Goal: Task Accomplishment & Management: Use online tool/utility

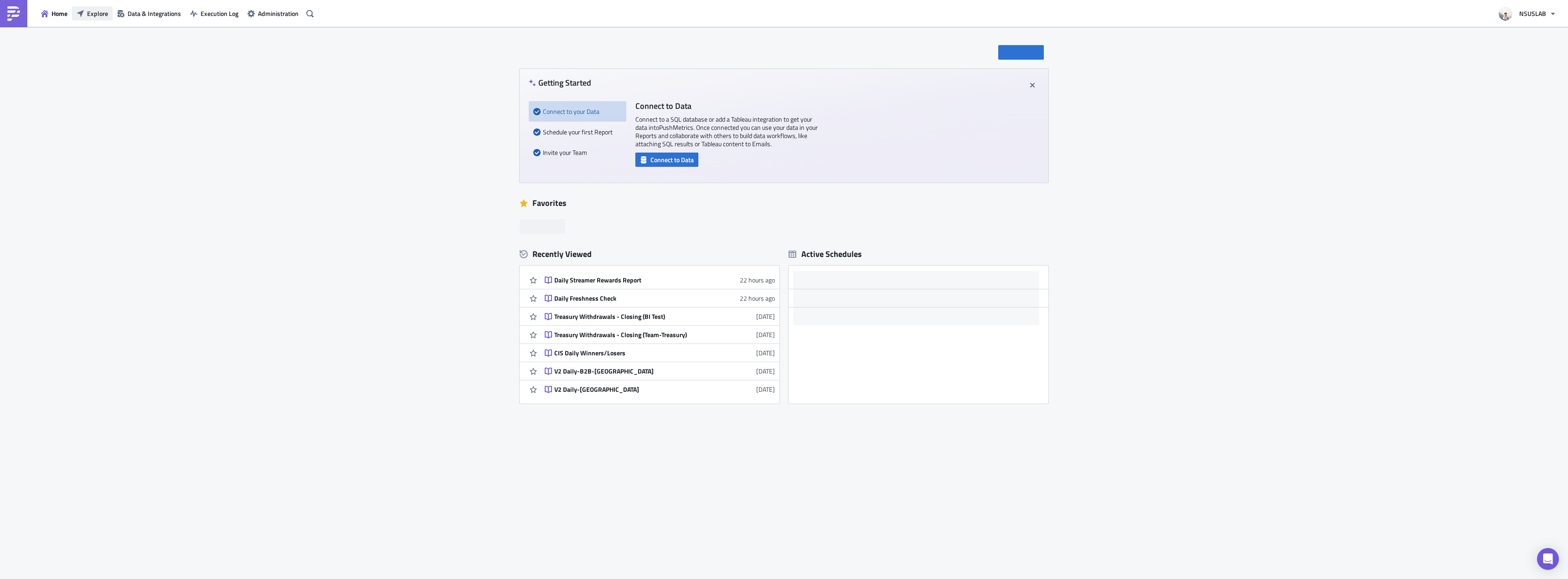
click at [94, 12] on span "Explore" at bounding box center [97, 13] width 21 height 10
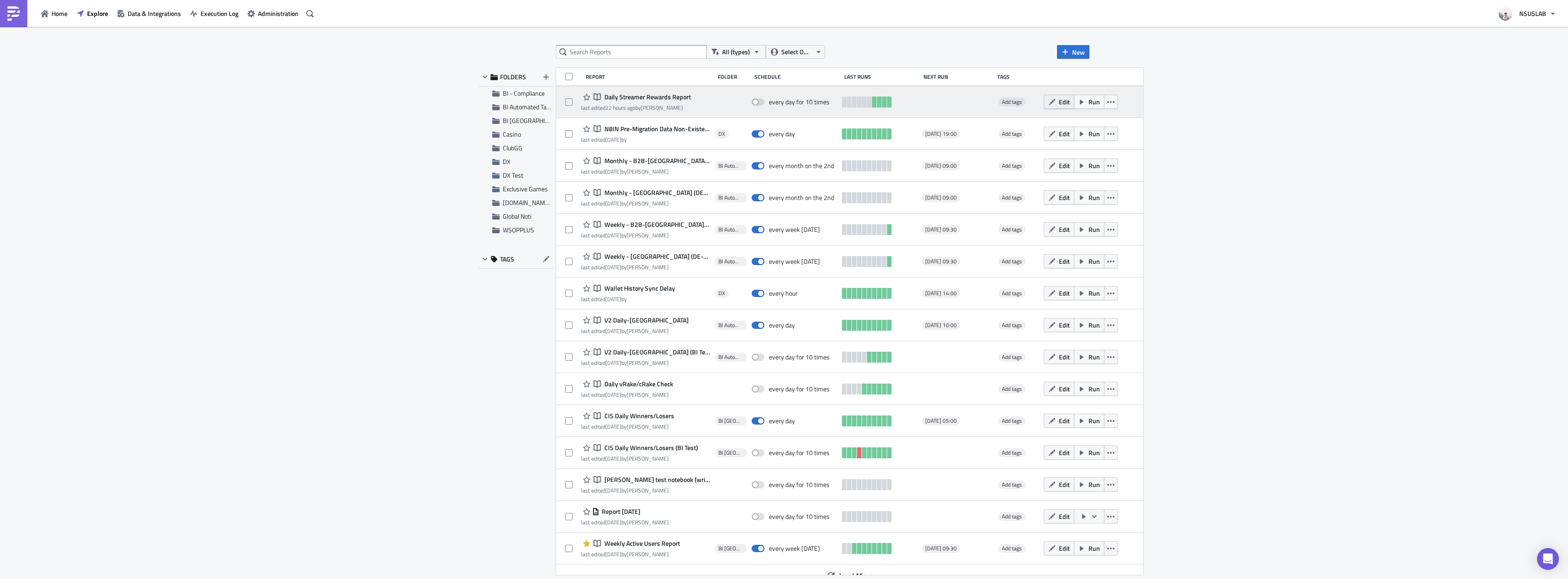
click at [1059, 105] on span "Edit" at bounding box center [1064, 102] width 11 height 10
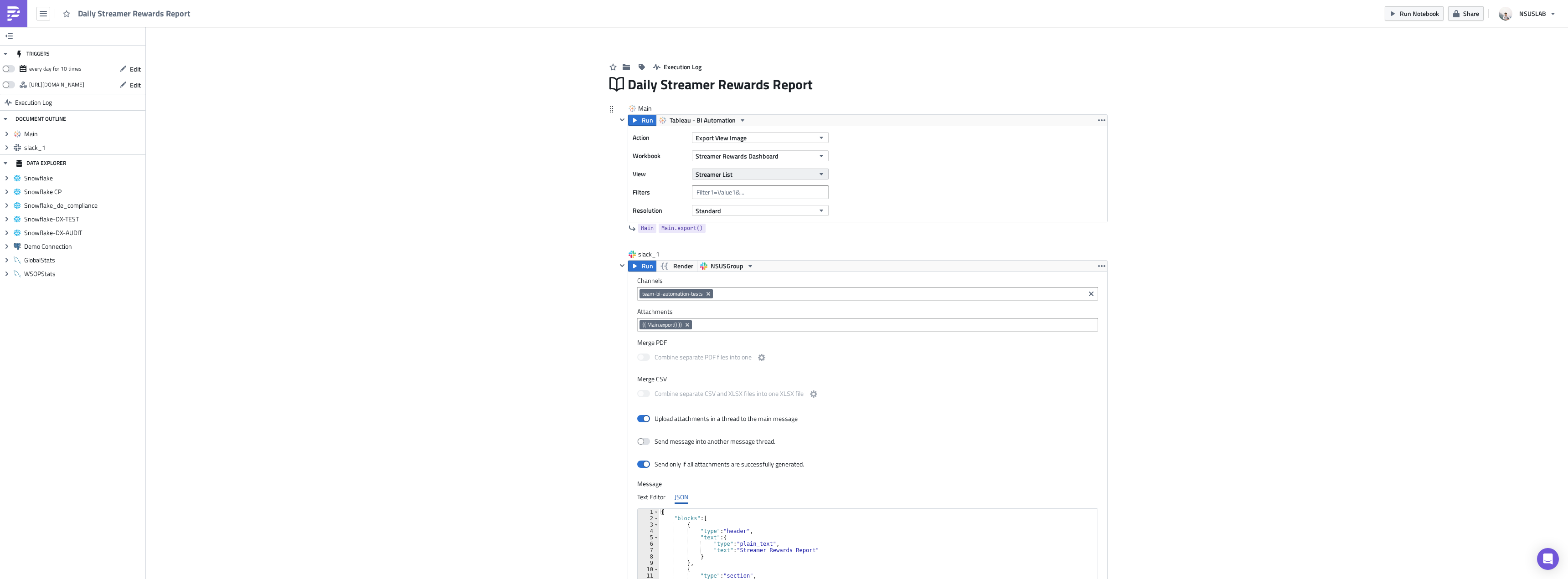
click at [736, 172] on button "Streamer List" at bounding box center [760, 174] width 137 height 11
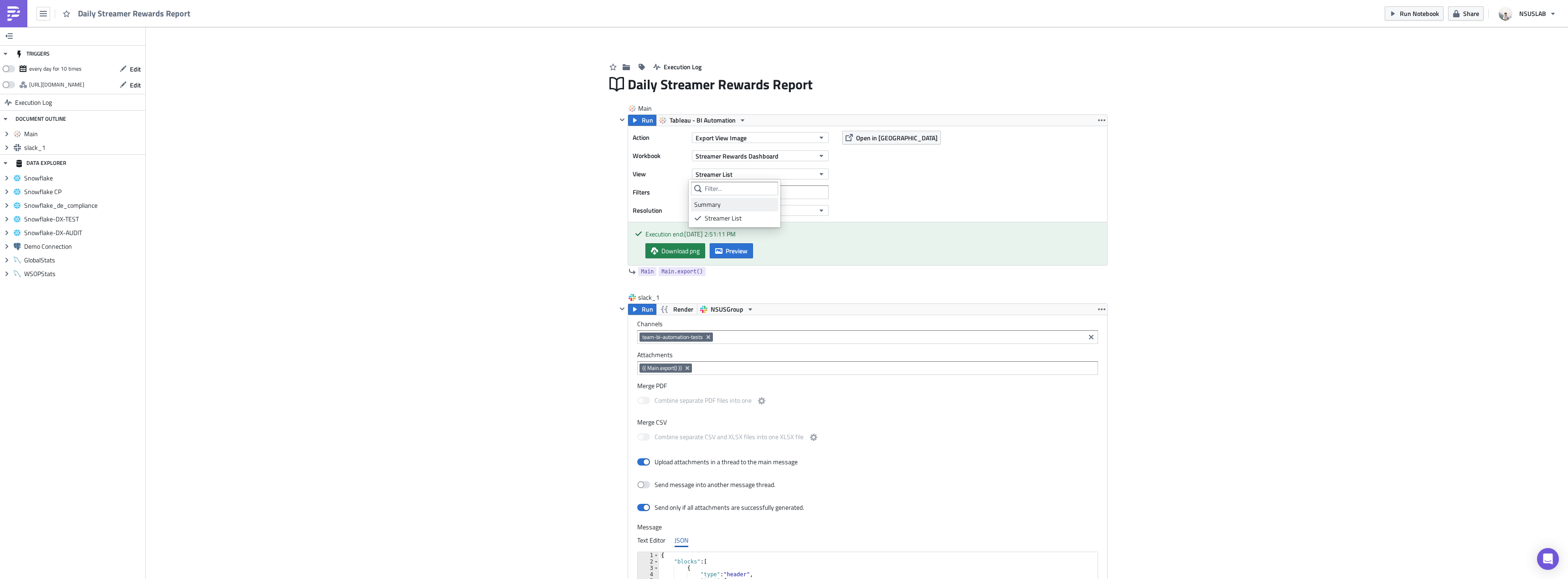
click at [706, 204] on div "Summary" at bounding box center [734, 204] width 81 height 9
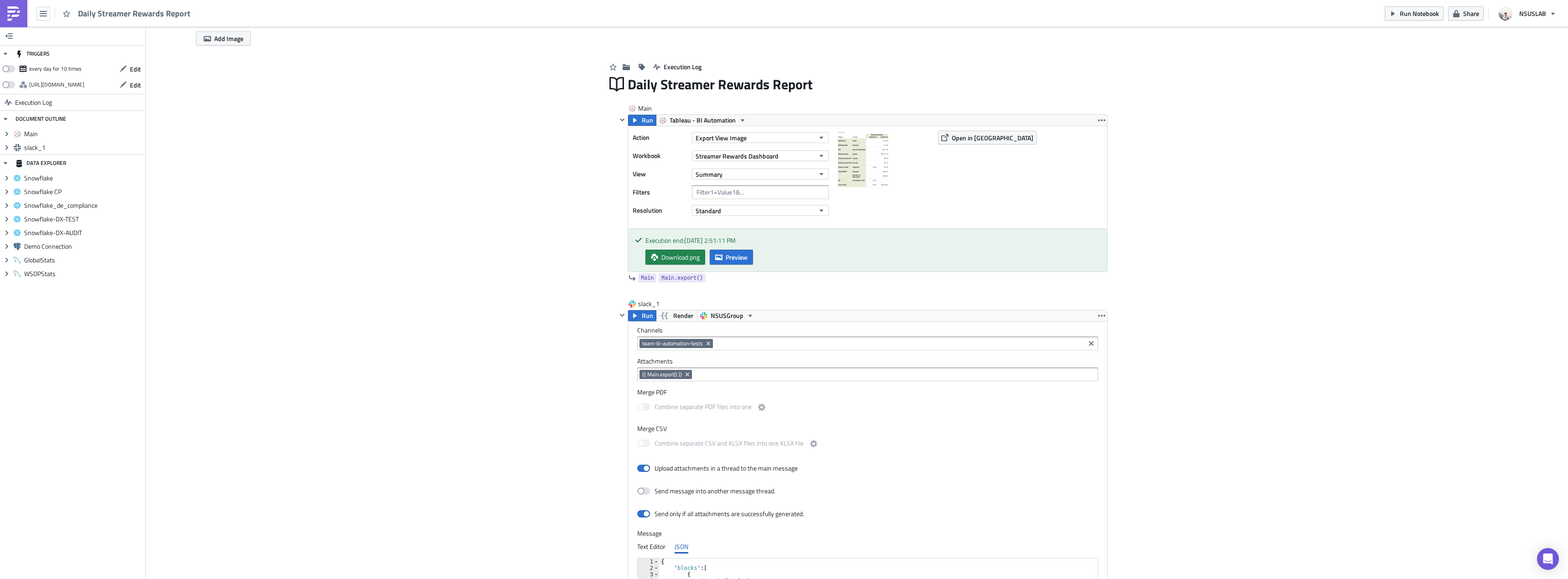
click at [1410, 30] on div "Add Image" at bounding box center [856, 34] width 1422 height 15
click at [1409, 22] on div "Run Notebook Share NSUSLAB" at bounding box center [1472, 13] width 176 height 27
click at [1409, 17] on span "Run Notebook" at bounding box center [1418, 13] width 39 height 10
click at [735, 266] on div "Execution end: 8/15/2025, 2:51:11 PM Download png Preview" at bounding box center [868, 250] width 479 height 43
click at [733, 253] on span "Preview" at bounding box center [736, 258] width 22 height 10
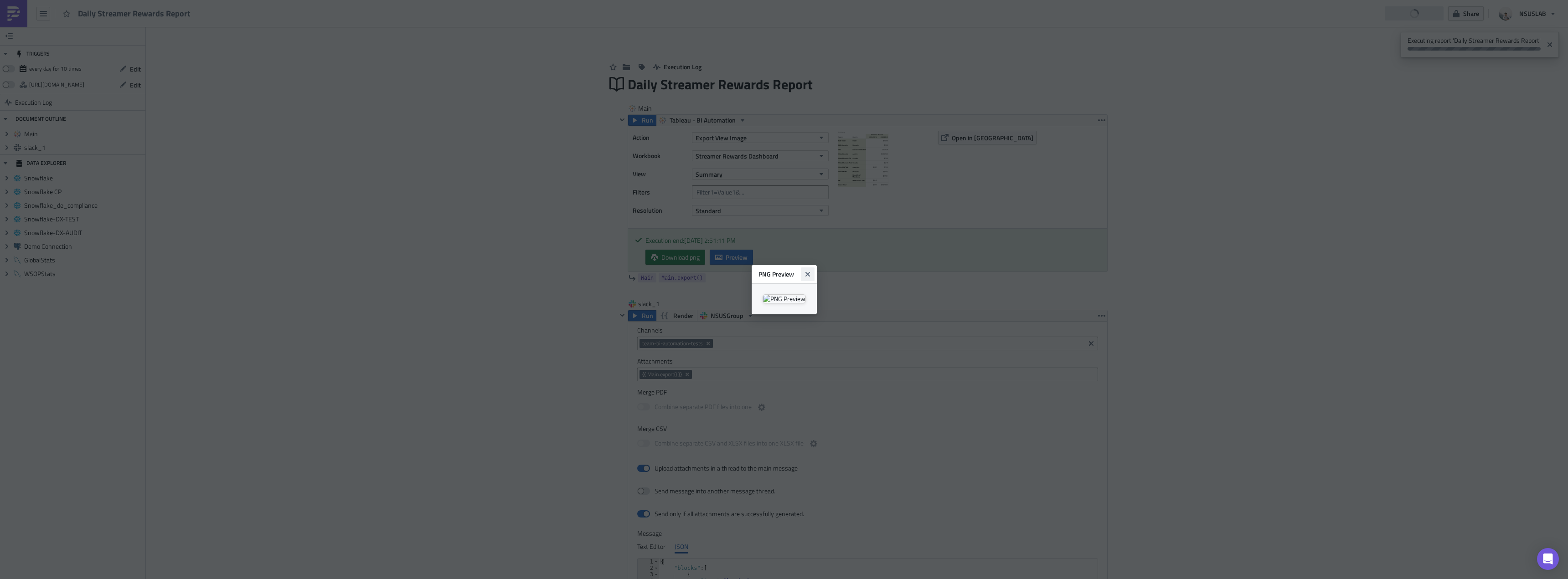
click at [809, 272] on icon "Close" at bounding box center [807, 273] width 4 height 4
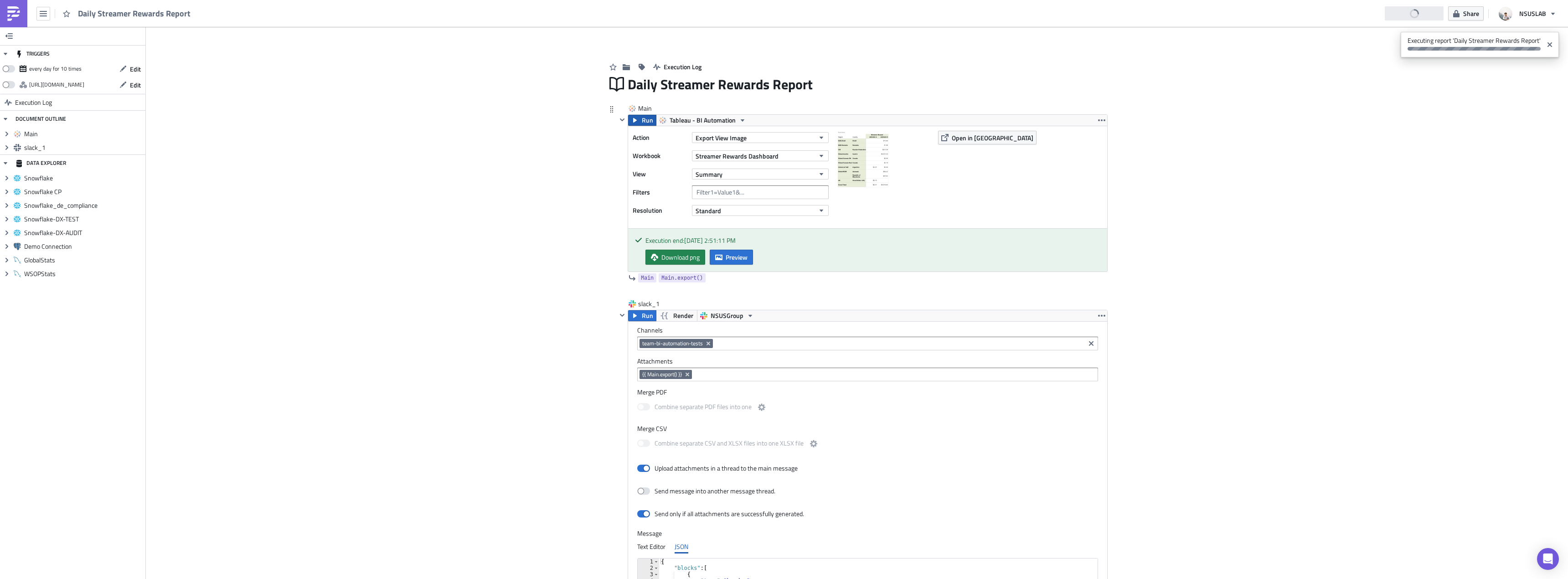
click at [646, 124] on span "Run" at bounding box center [647, 120] width 12 height 11
click at [737, 264] on button "Preview" at bounding box center [731, 258] width 43 height 15
click at [484, 255] on body "Daily Streamer Rewards Report Run Notebook Share NSUSLAB TRIGGERS every day for…" at bounding box center [784, 290] width 1568 height 581
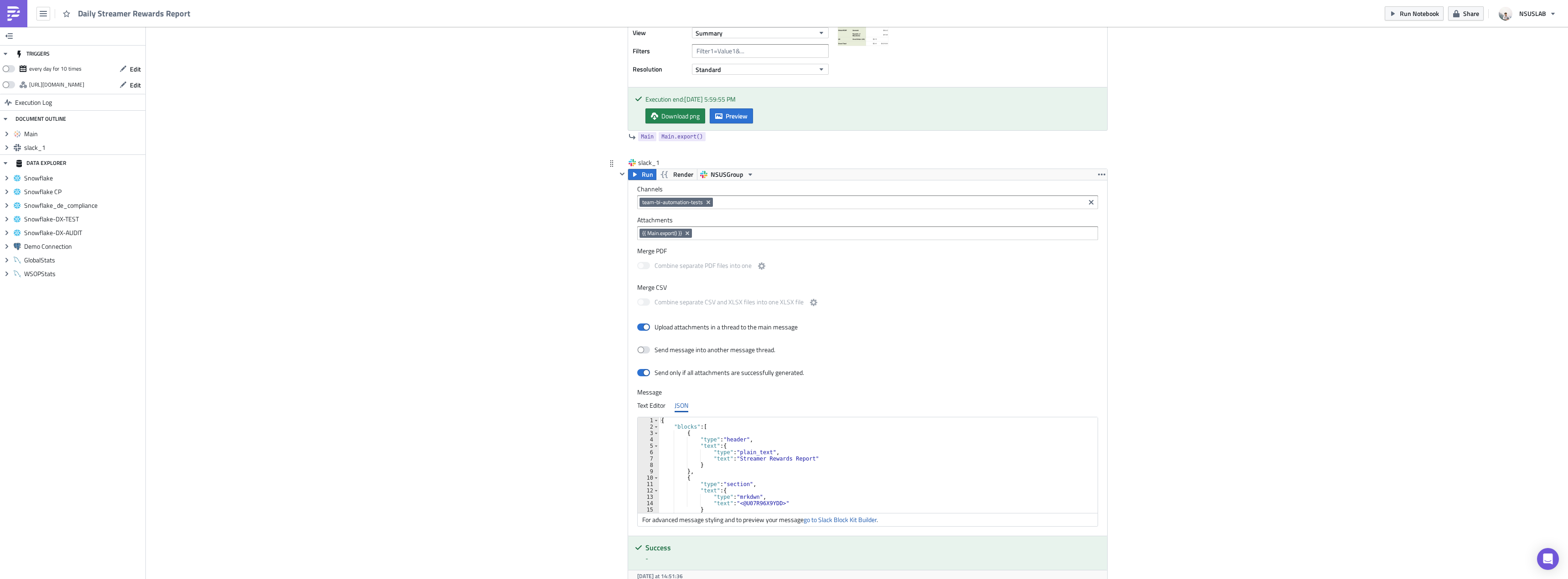
scroll to position [221, 0]
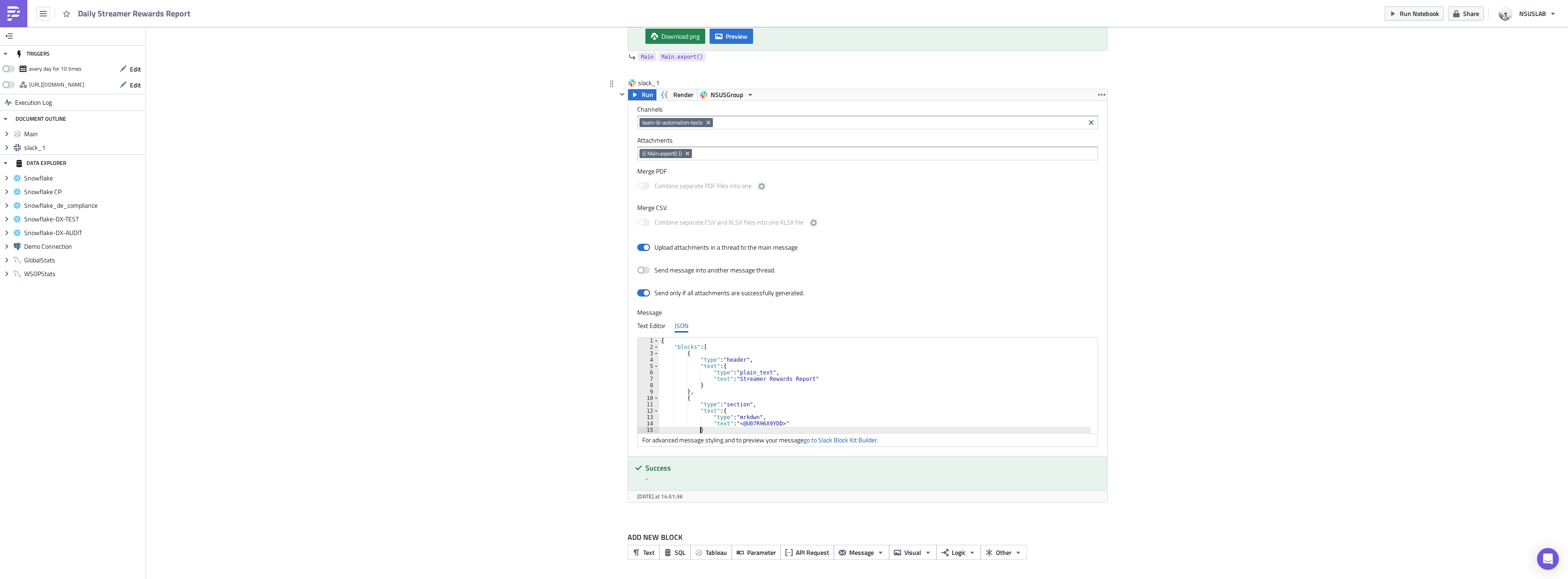
click at [814, 429] on div "{ "blocks" : [ { "type" : "header" , "text" : { "type" : "plain_text" , "text" …" at bounding box center [875, 391] width 432 height 109
click at [819, 385] on div "{ "blocks" : [ { "type" : "header" , "text" : { "type" : "plain_text" , "text" …" at bounding box center [875, 391] width 432 height 109
click at [801, 379] on div "{ "blocks" : [ { "type" : "header" , "text" : { "type" : "plain_text" , "text" …" at bounding box center [875, 391] width 432 height 109
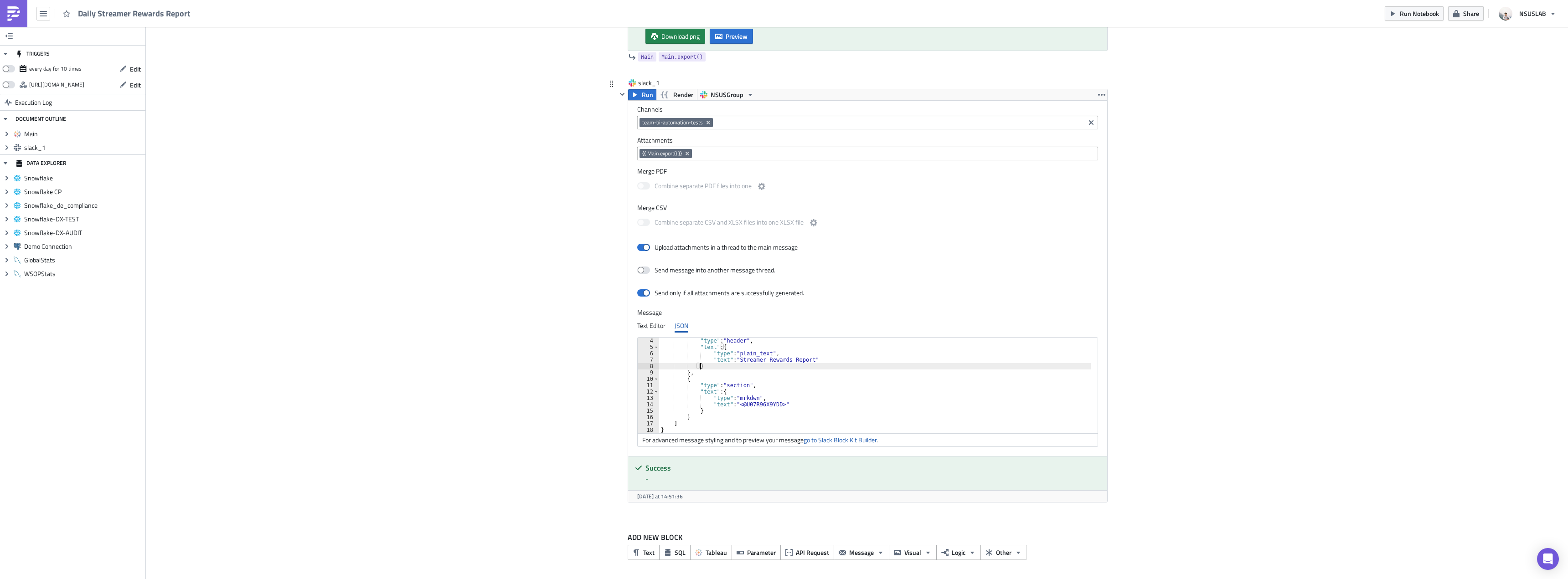
click at [831, 441] on link "go to Slack Block Kit Builder" at bounding box center [840, 440] width 73 height 10
click at [356, 118] on div "Add Image Execution Log Daily Streamer Rewards Report Main Run Tableau - BI Aut…" at bounding box center [856, 193] width 1422 height 774
click at [740, 377] on div ""type" : "header" , "text" : { "type" : "plain_text" , "text" : "Streamer Rewar…" at bounding box center [875, 391] width 432 height 109
click at [743, 372] on div ""type" : "header" , "text" : { "type" : "plain_text" , "text" : "Streamer Rewar…" at bounding box center [875, 391] width 432 height 109
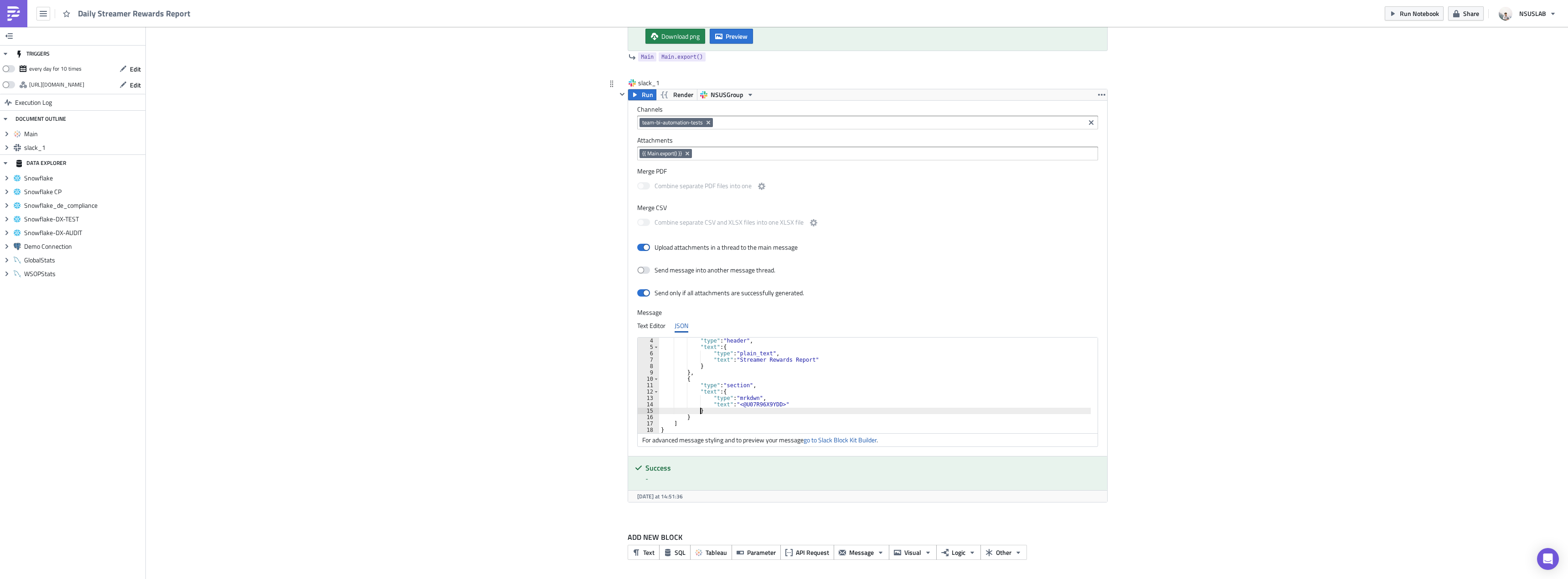
click at [726, 411] on div ""type" : "header" , "text" : { "type" : "plain_text" , "text" : "Streamer Rewar…" at bounding box center [875, 391] width 432 height 109
click at [728, 417] on div ""type" : "header" , "text" : { "type" : "plain_text" , "text" : "Streamer Rewar…" at bounding box center [875, 391] width 432 height 109
type textarea "},"
paste textarea "},"
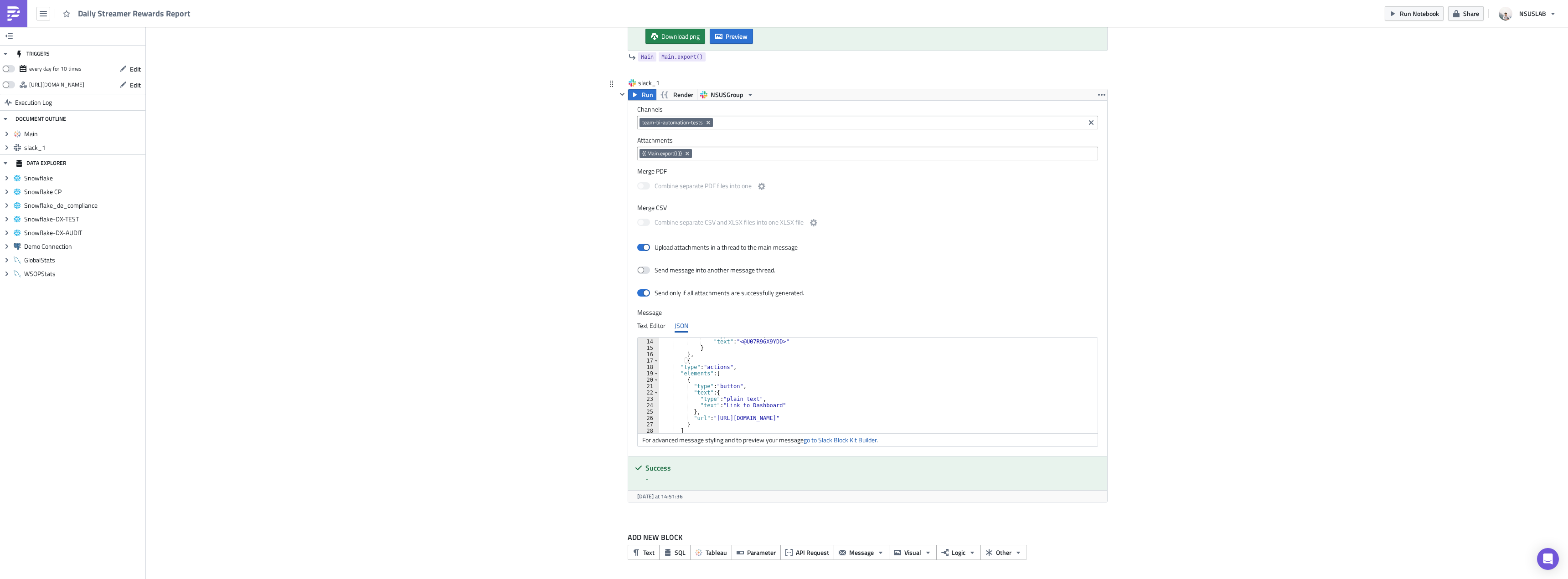
click at [759, 405] on div ""type" : "mrkdwn" , "text" : "<@U07R96X9YDD>" } } , { "type" : "actions" , "ele…" at bounding box center [875, 386] width 432 height 109
click at [785, 420] on div ""type" : "mrkdwn" , "text" : "<@U07R96X9YDD>" } } , { "type" : "actions" , "ele…" at bounding box center [875, 386] width 432 height 109
click at [774, 405] on div ""type" : "mrkdwn" , "text" : "<@U07R96X9YDD>" } } , { "type" : "actions" , "ele…" at bounding box center [875, 386] width 432 height 109
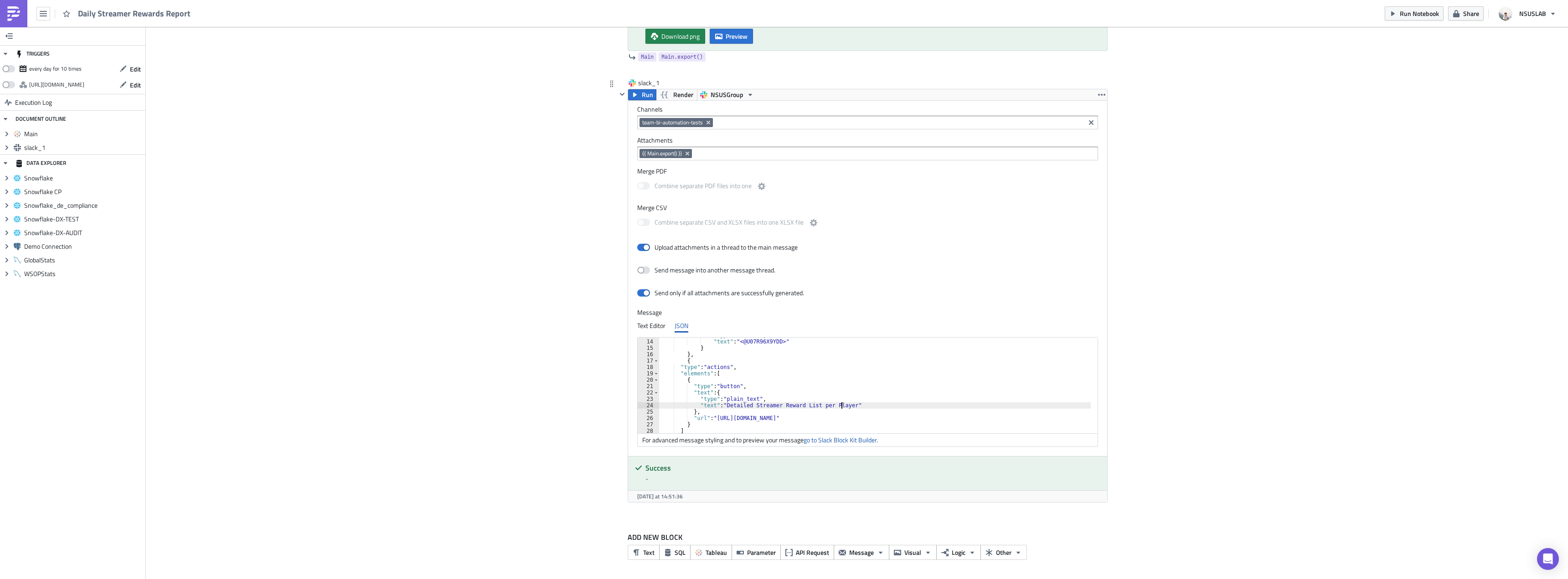
scroll to position [0, 2]
drag, startPoint x: 986, startPoint y: 417, endPoint x: 713, endPoint y: 418, distance: 273.0
click at [713, 418] on div ""type" : "mrkdwn" , "text" : "<@U07R96X9YDD>" } } , { "type" : "actions" , "ele…" at bounding box center [875, 386] width 432 height 109
paste textarea "https://docs.google.com/spreadsheets/d/18viFM5H6w2wcBeaK92eu2LjTBY0qLWnH5YrPl0j…"
click at [870, 422] on div ""type" : "mrkdwn" , "text" : "<@U07R96X9YDD>" } } , { "type" : "actions" , "ele…" at bounding box center [875, 386] width 432 height 109
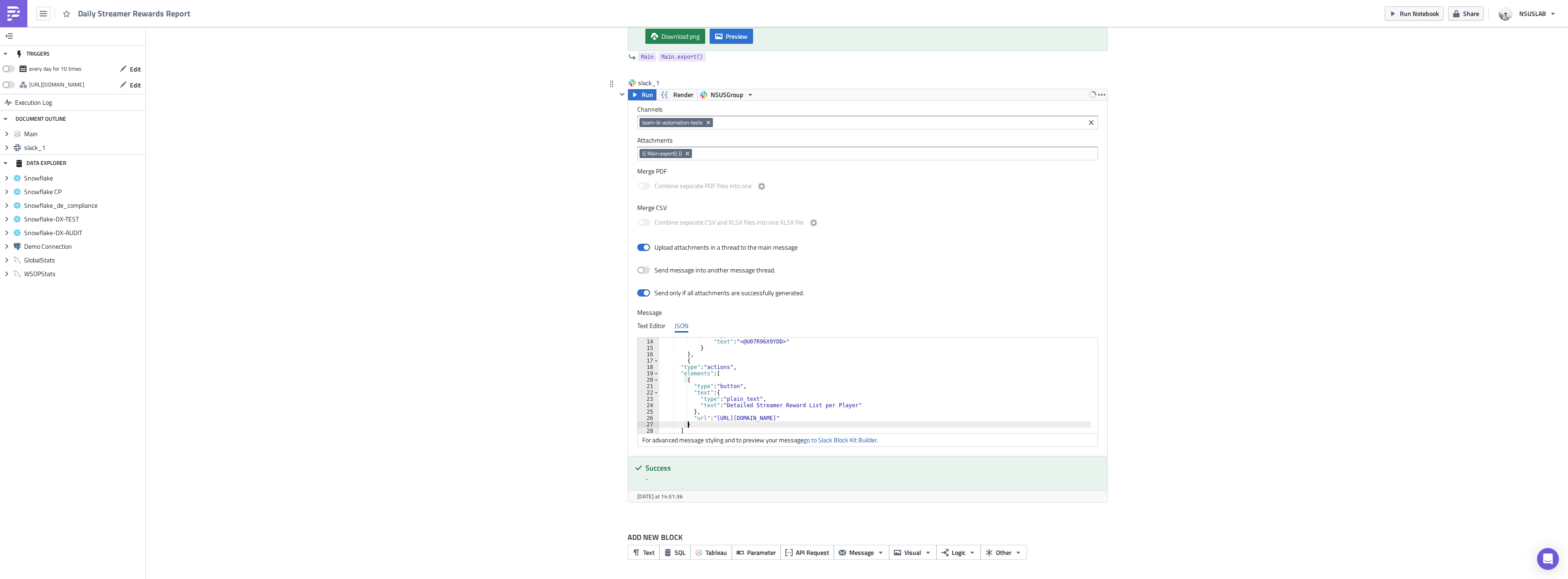
scroll to position [102, 0]
click at [832, 434] on div "For advanced message styling and to preview your message go to Slack Block Kit …" at bounding box center [867, 440] width 460 height 13
click at [832, 436] on link "go to Slack Block Kit Builder" at bounding box center [840, 440] width 73 height 10
click at [736, 384] on div "{ "type" : "actions" , "elements" : [ { "type" : "button" , "text" : { "type" :…" at bounding box center [875, 391] width 432 height 109
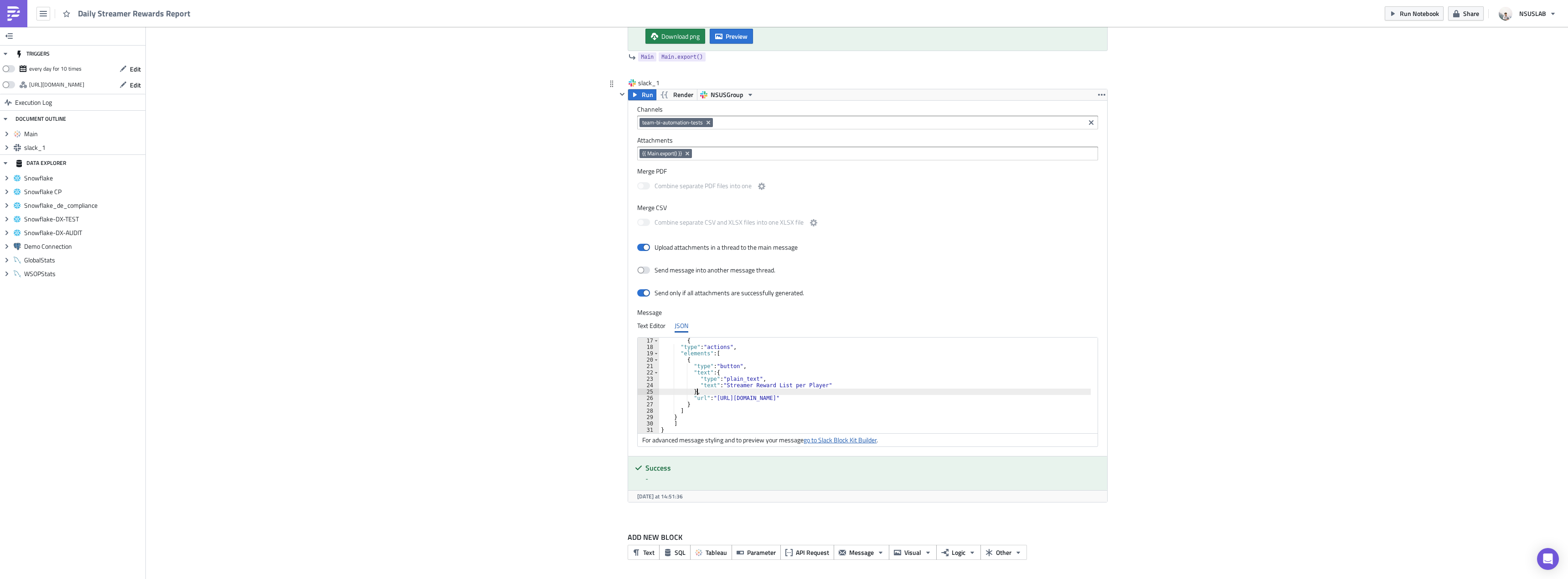
click at [831, 444] on link "go to Slack Block Kit Builder" at bounding box center [840, 440] width 73 height 10
click at [783, 385] on div "{ "type" : "actions" , "elements" : [ { "type" : "button" , "text" : { "type" :…" at bounding box center [875, 391] width 432 height 109
drag, startPoint x: 781, startPoint y: 385, endPoint x: 813, endPoint y: 384, distance: 32.0
click at [813, 384] on div "{ "type" : "actions" , "elements" : [ { "type" : "button" , "text" : { "type" :…" at bounding box center [875, 391] width 432 height 109
type textarea ""text": "Streamer Reward per Player""
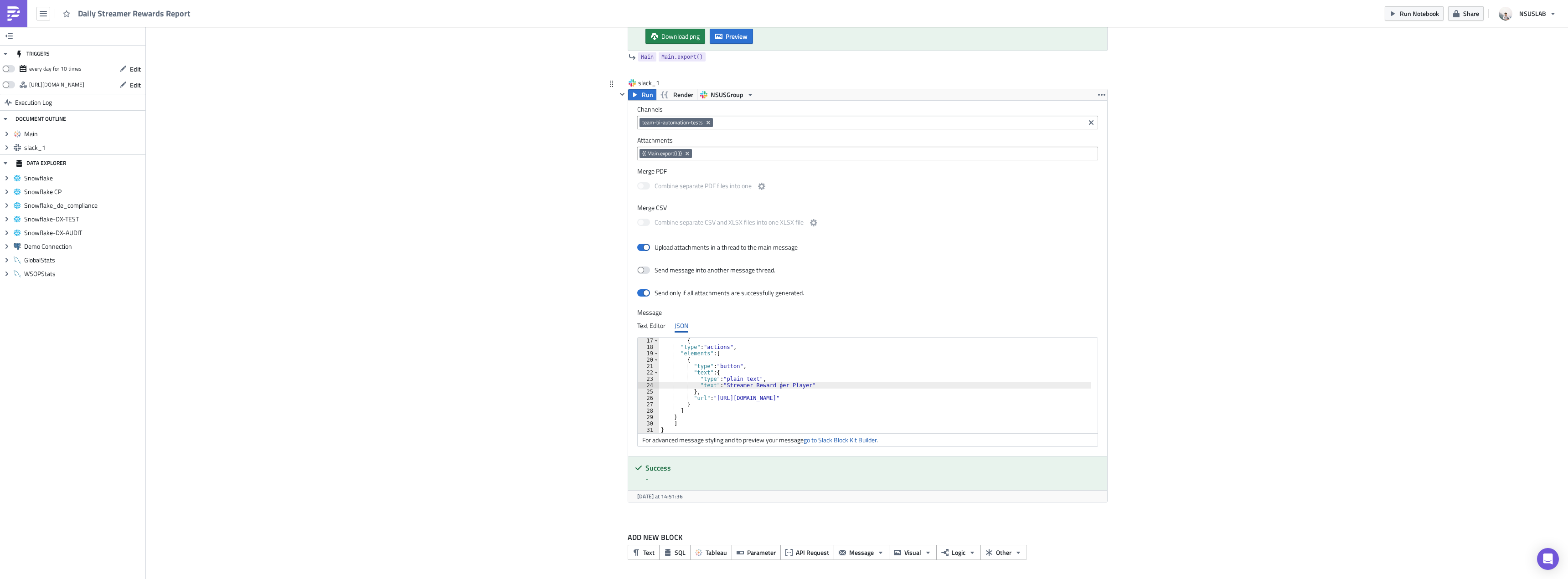
click at [846, 439] on link "go to Slack Block Kit Builder" at bounding box center [840, 440] width 73 height 10
click at [587, 232] on div "Add Image Execution Log Daily Streamer Rewards Report Main Run Tableau - BI Aut…" at bounding box center [856, 193] width 1422 height 774
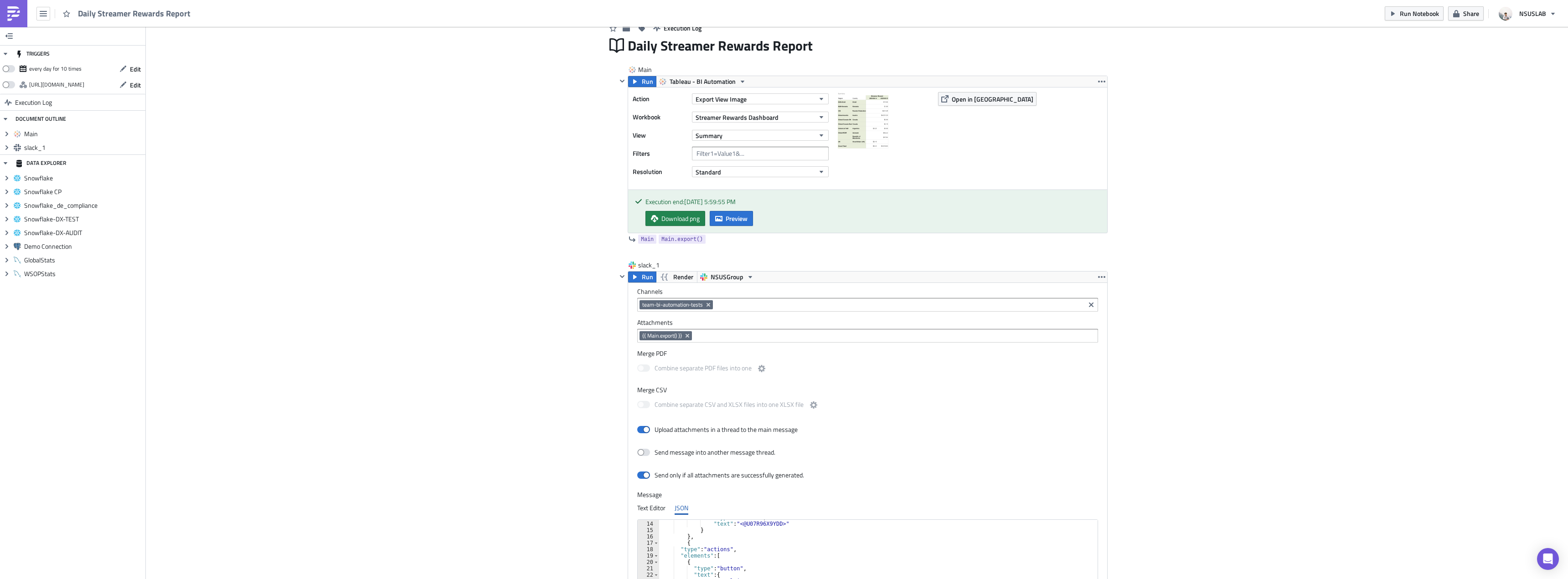
scroll to position [0, 0]
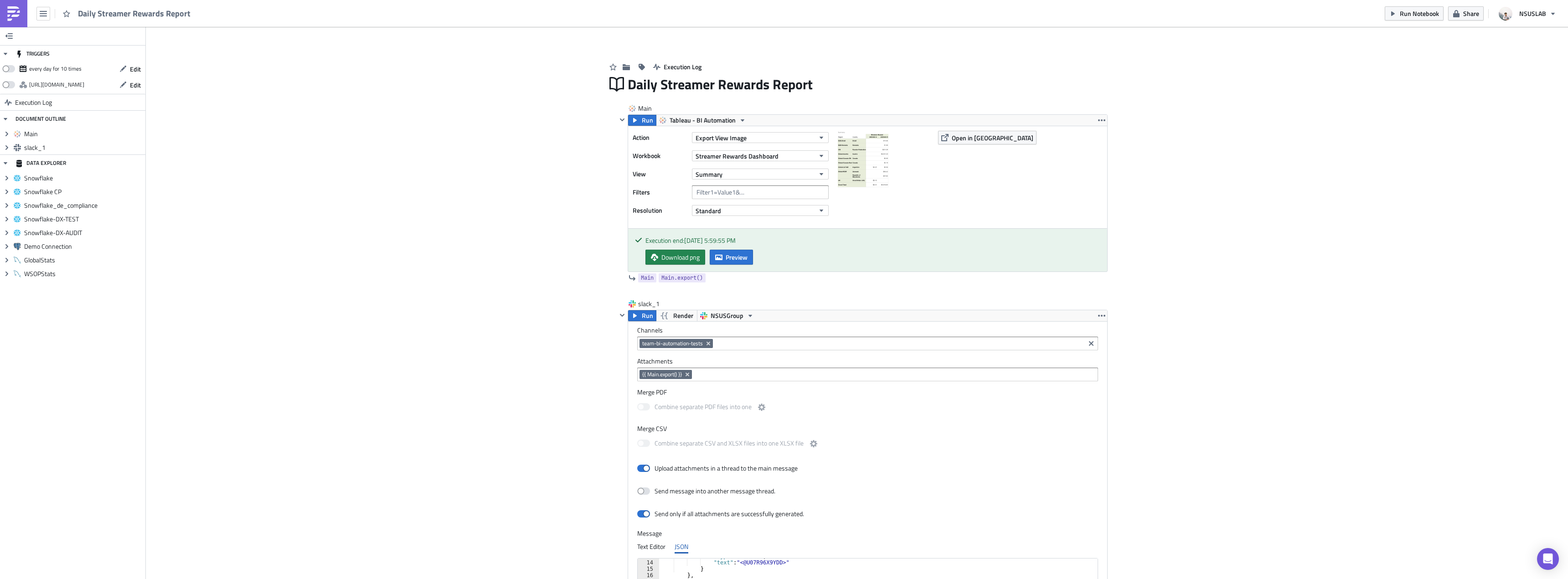
click at [328, 239] on div "Add Image Execution Log Daily Streamer Rewards Report Main Run Tableau - BI Aut…" at bounding box center [856, 414] width 1422 height 774
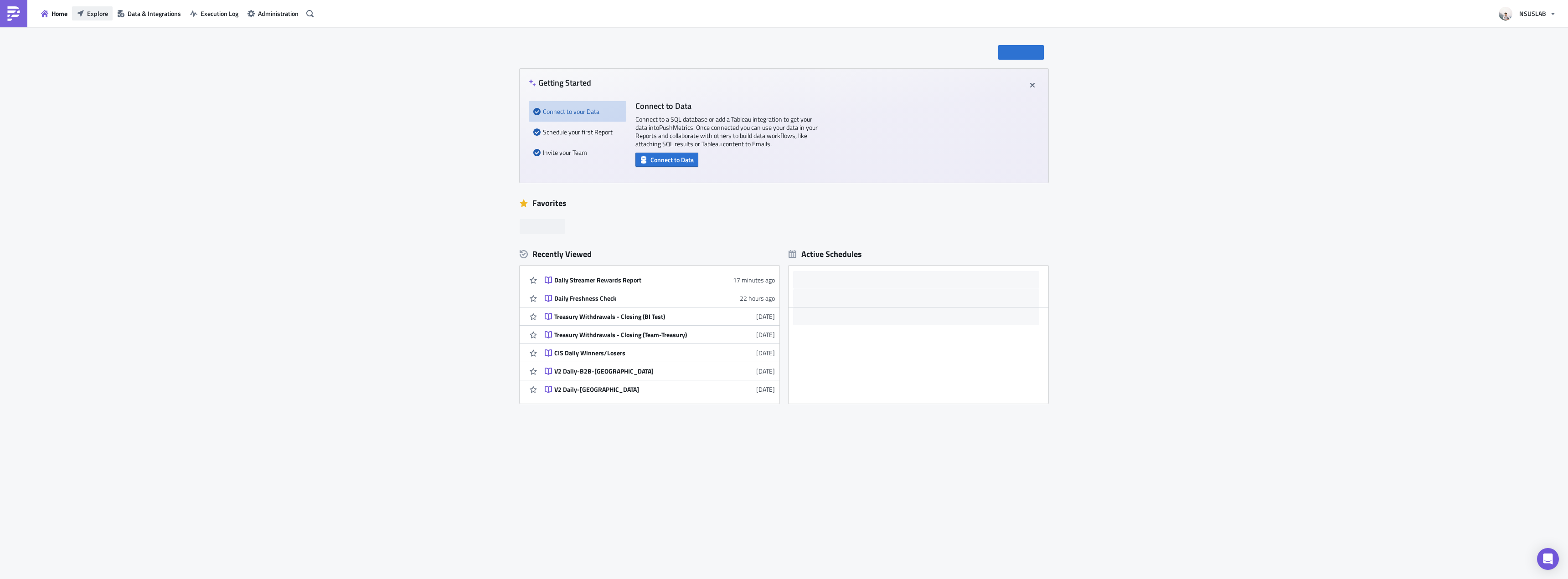
click at [92, 11] on span "Explore" at bounding box center [97, 13] width 21 height 10
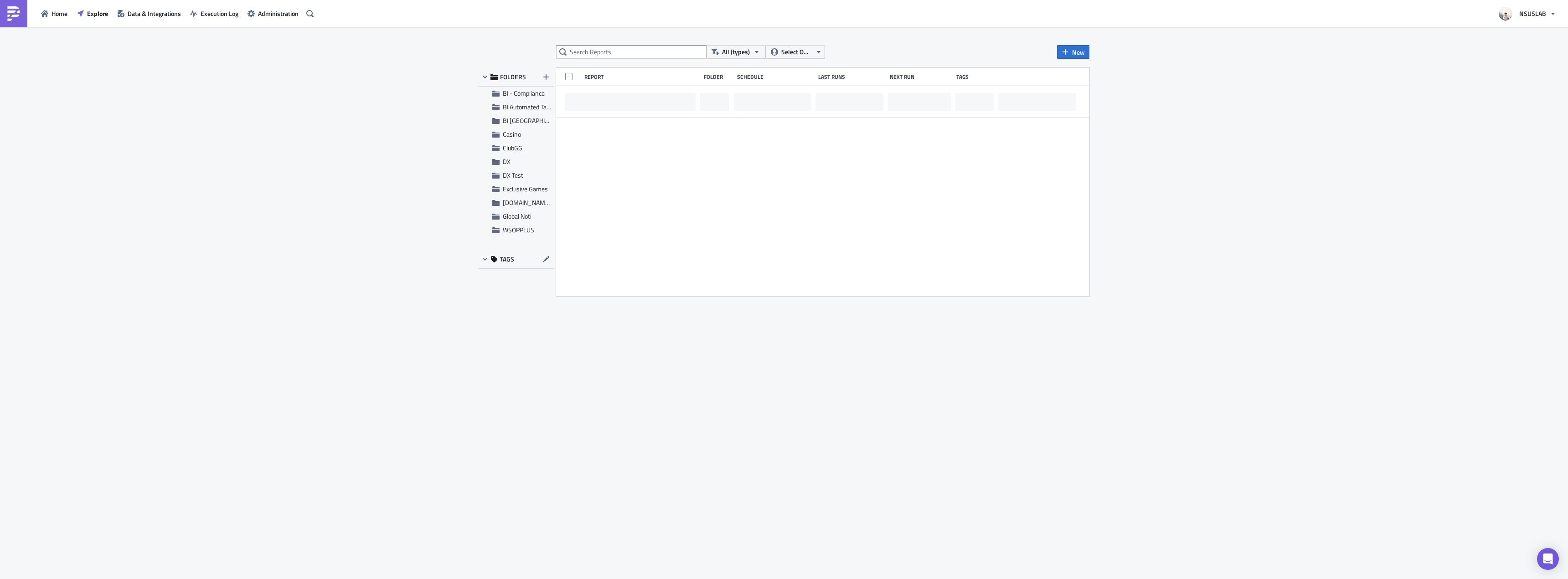
click at [638, 60] on div "All (types) Select Owner New FOLDERS BI - Compliance BI Automated Tableau Repor…" at bounding box center [784, 303] width 620 height 517
click at [641, 57] on input "text" at bounding box center [631, 52] width 150 height 13
type input "daily fresh"
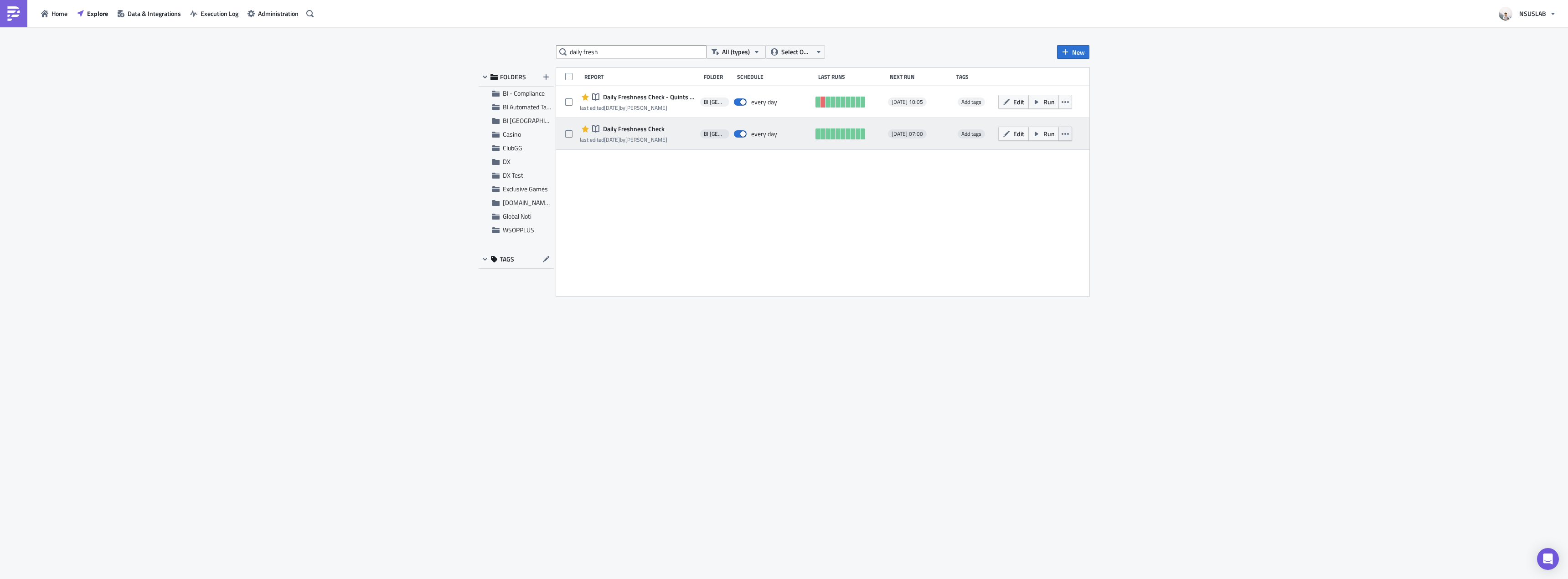
click at [1065, 137] on icon "button" at bounding box center [1064, 134] width 7 height 7
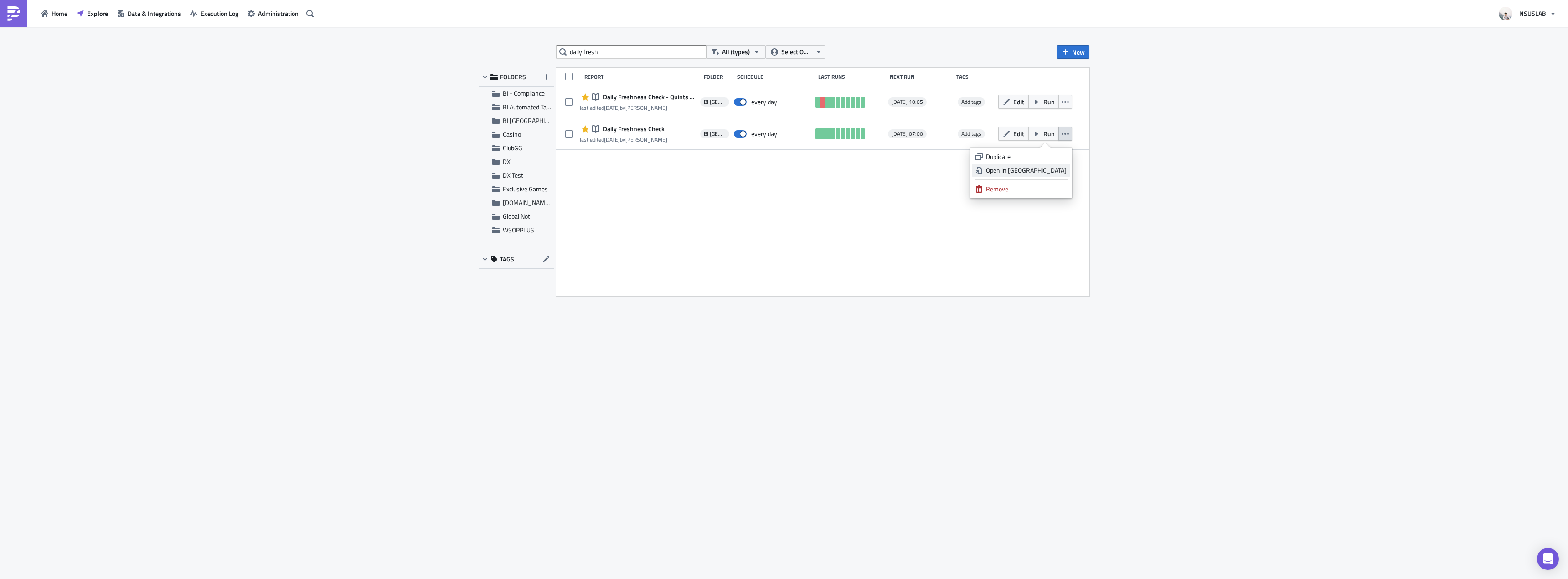
click at [1060, 166] on div "Open in New Tab" at bounding box center [1025, 170] width 81 height 9
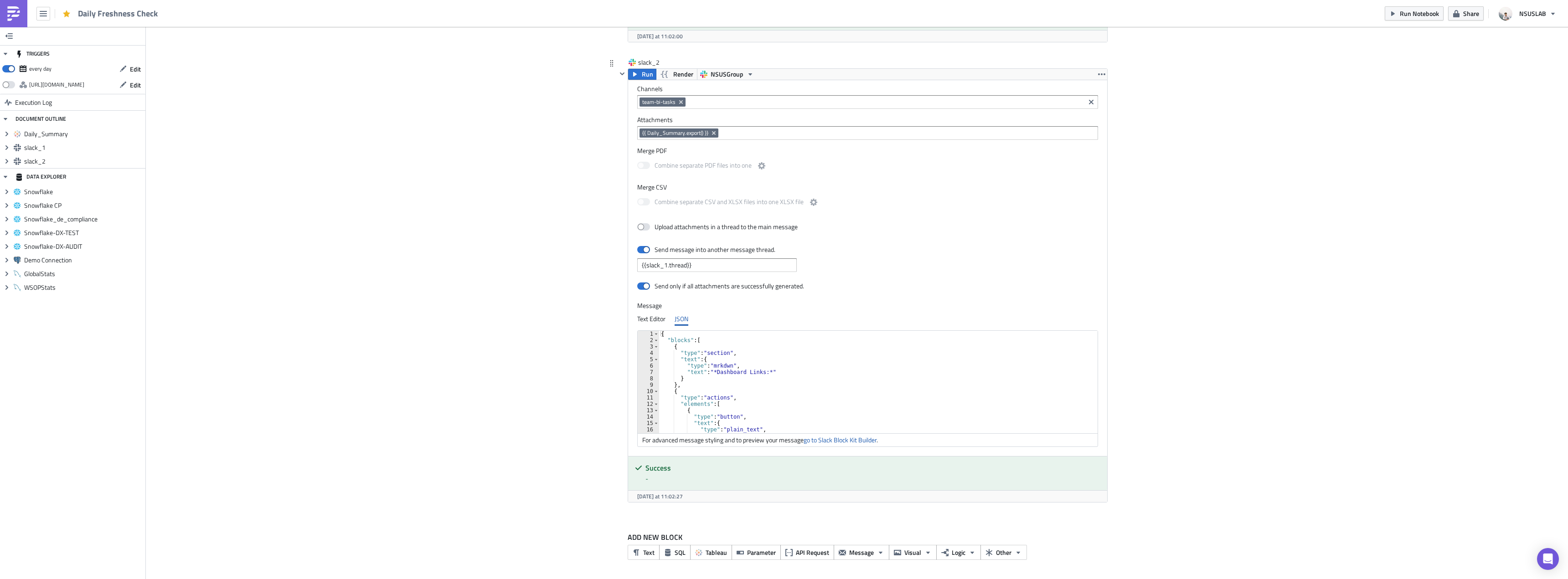
scroll to position [27, 0]
click at [741, 372] on div ""text" : { "type" : "mrkdwn" , "text" : "*Dashboard Links:*" } } , { "type" : "…" at bounding box center [956, 383] width 596 height 109
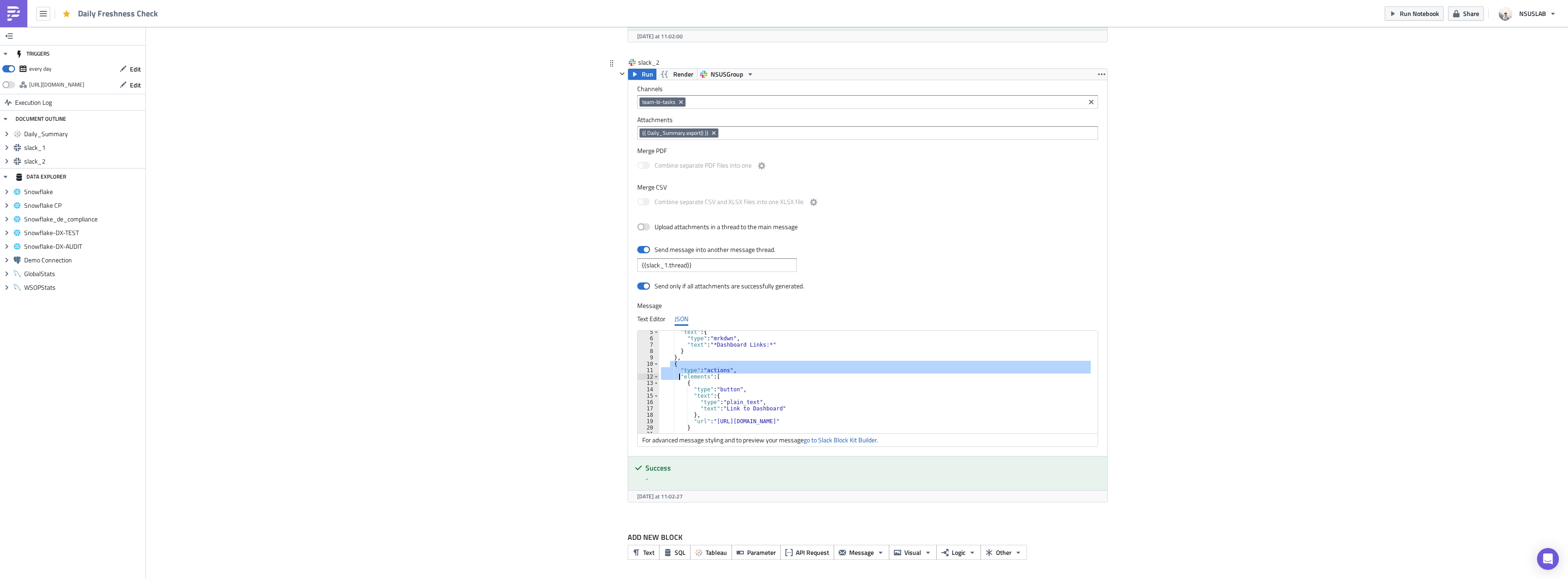
drag, startPoint x: 666, startPoint y: 365, endPoint x: 681, endPoint y: 386, distance: 25.8
click at [681, 386] on div ""text" : { "type" : "mrkdwn" , "text" : "*Dashboard Links:*" } } , { "type" : "…" at bounding box center [956, 383] width 596 height 109
click at [681, 386] on div ""text" : { "type" : "mrkdwn" , "text" : "*Dashboard Links:*" } } , { "type" : "…" at bounding box center [874, 381] width 431 height 102
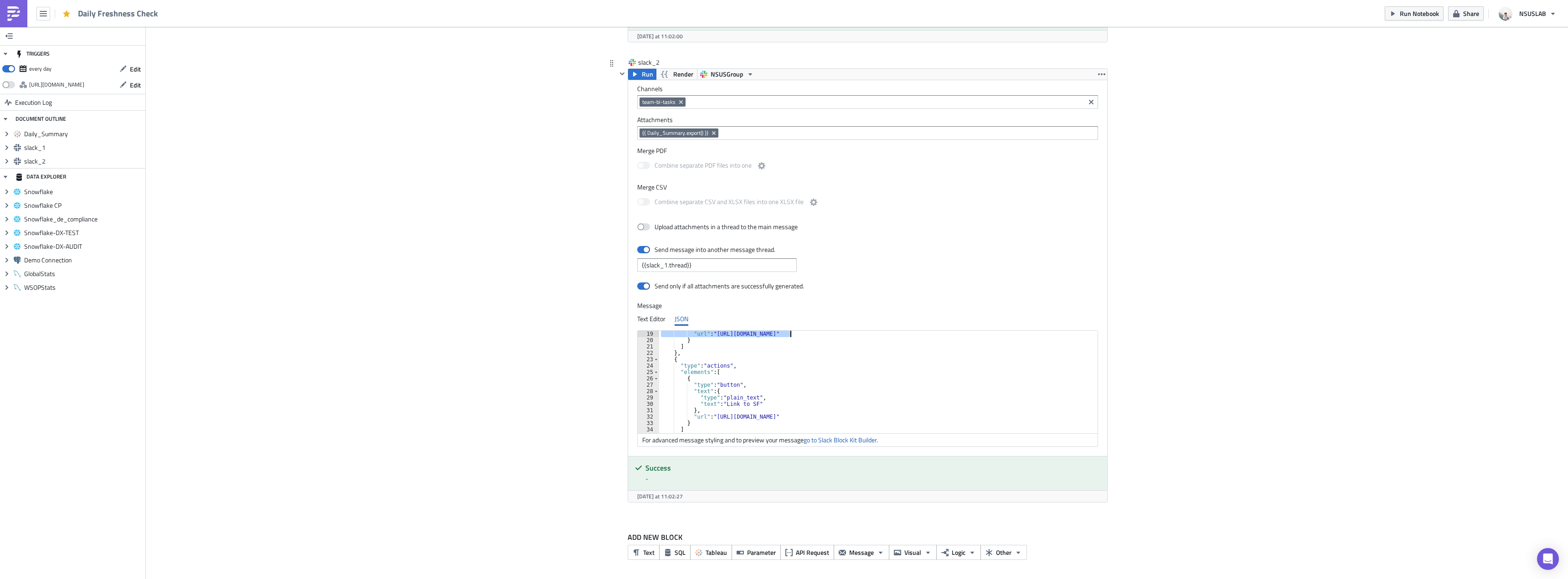
scroll to position [102, 0]
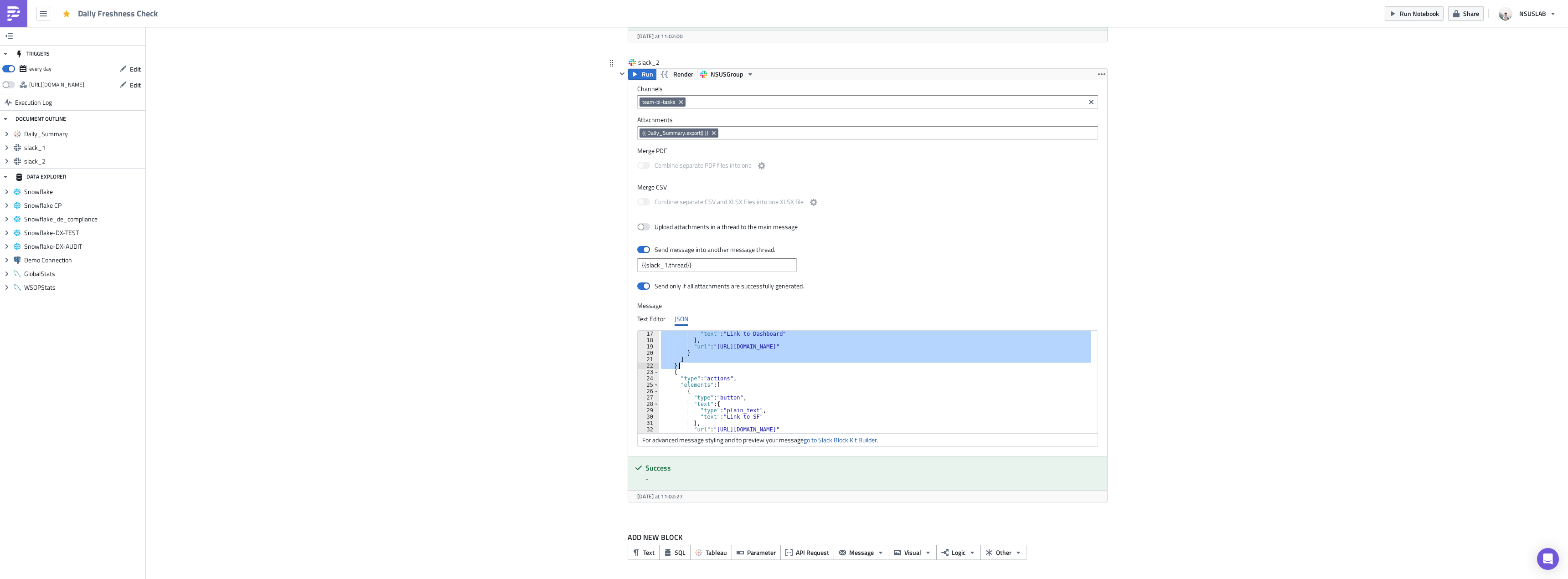
drag, startPoint x: 669, startPoint y: 364, endPoint x: 774, endPoint y: 365, distance: 105.0
click at [774, 365] on div ""text" : "Link to Dashboard" } , "url" : "https://prod-ca-a.online.tableau.com/…" at bounding box center [956, 385] width 596 height 109
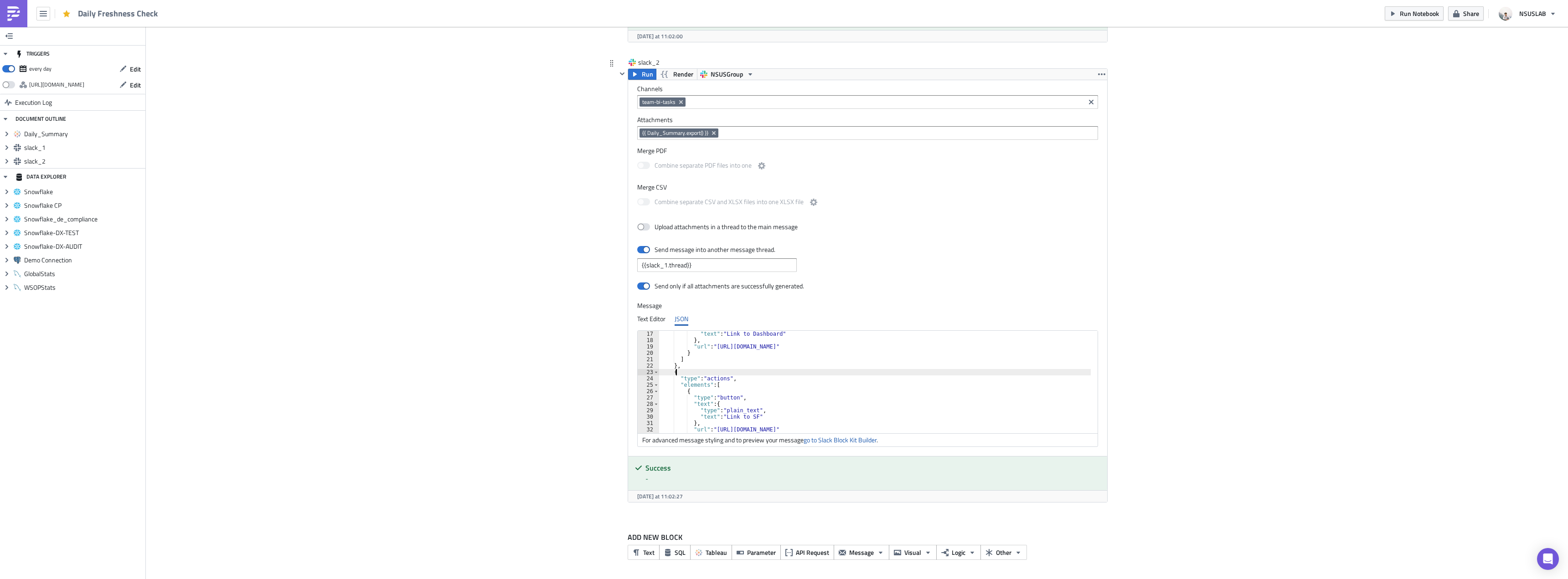
click at [777, 370] on div ""text" : "Link to Dashboard" } , "url" : "https://prod-ca-a.online.tableau.com/…" at bounding box center [956, 385] width 596 height 109
type textarea "{"
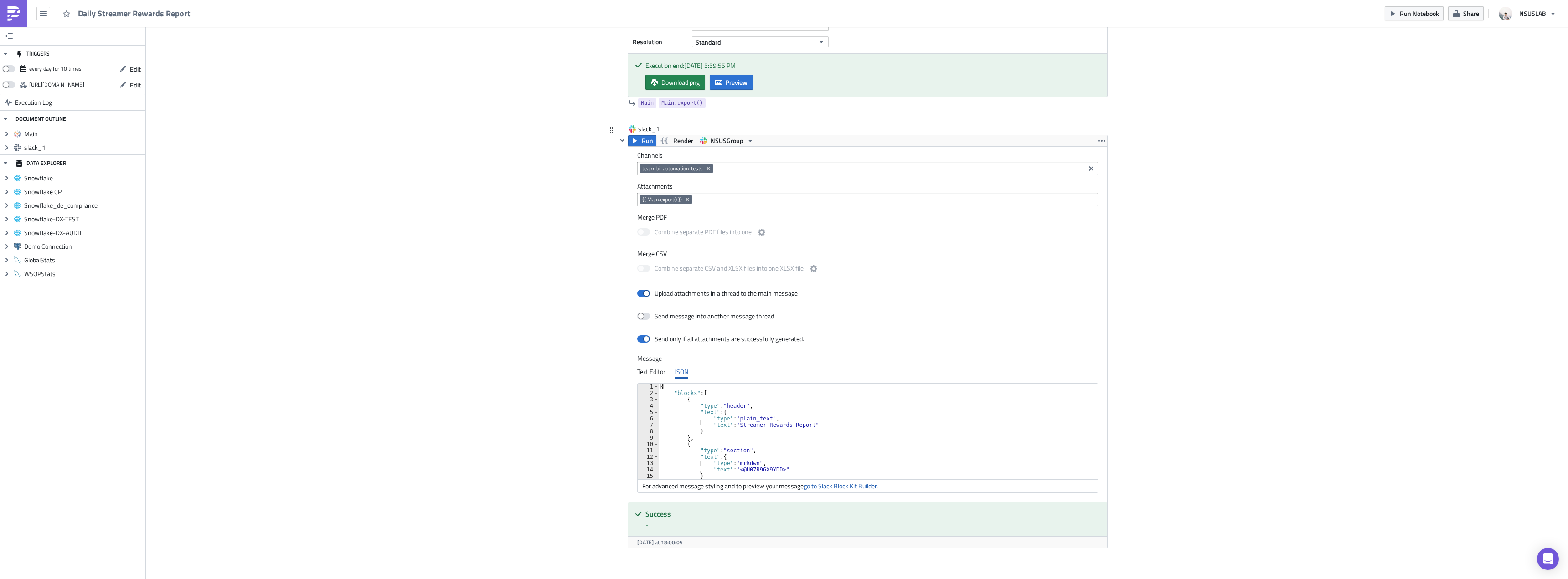
scroll to position [102, 0]
click at [1207, 301] on div "Add Image Execution Log Daily Streamer Rewards Report Main Run Tableau - BI Aut…" at bounding box center [856, 242] width 1422 height 768
click at [1411, 17] on span "Run Notebook" at bounding box center [1418, 13] width 39 height 10
click at [777, 445] on div ""type" : "header" , "text" : { "type" : "plain_text" , "text" : "Streamer Rewar…" at bounding box center [875, 437] width 432 height 109
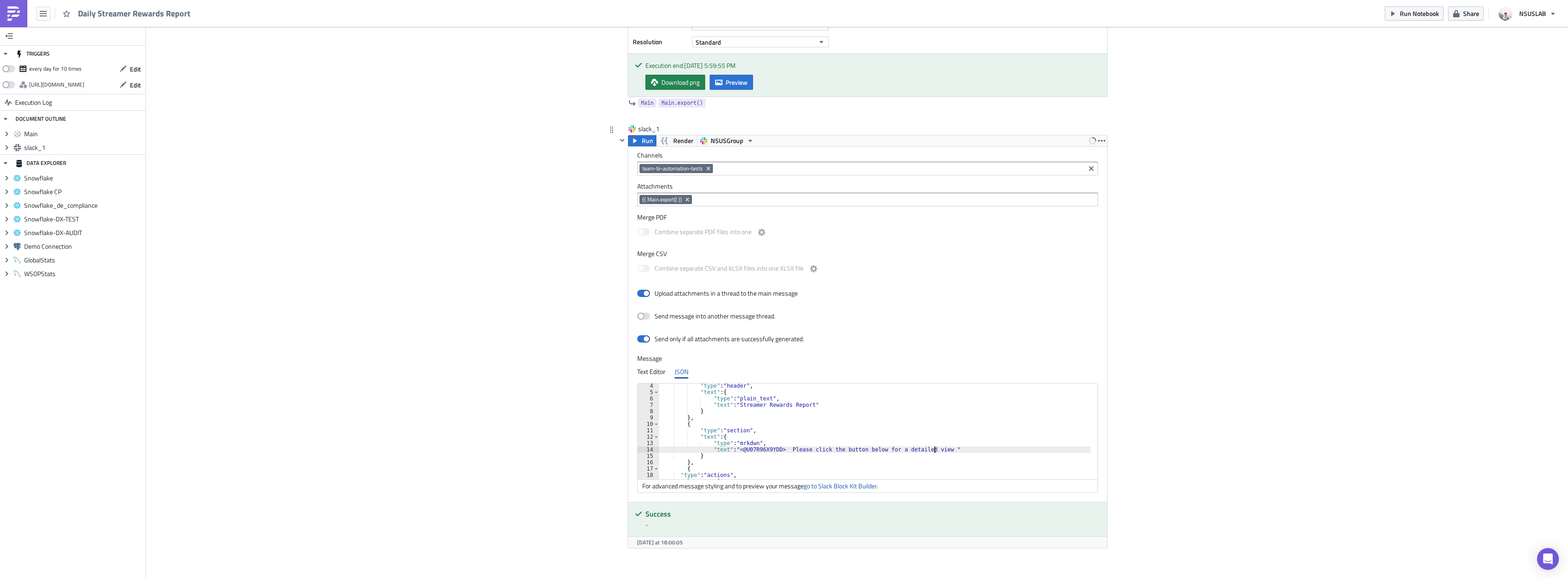
scroll to position [0, 27]
click at [818, 484] on link "go to Slack Block Kit Builder" at bounding box center [840, 486] width 73 height 10
click at [778, 448] on div ""type" : "header" , "text" : { "type" : "plain_text" , "text" : "Streamer Rewar…" at bounding box center [875, 437] width 432 height 109
click at [865, 487] on link "go to Slack Block Kit Builder" at bounding box center [840, 486] width 73 height 10
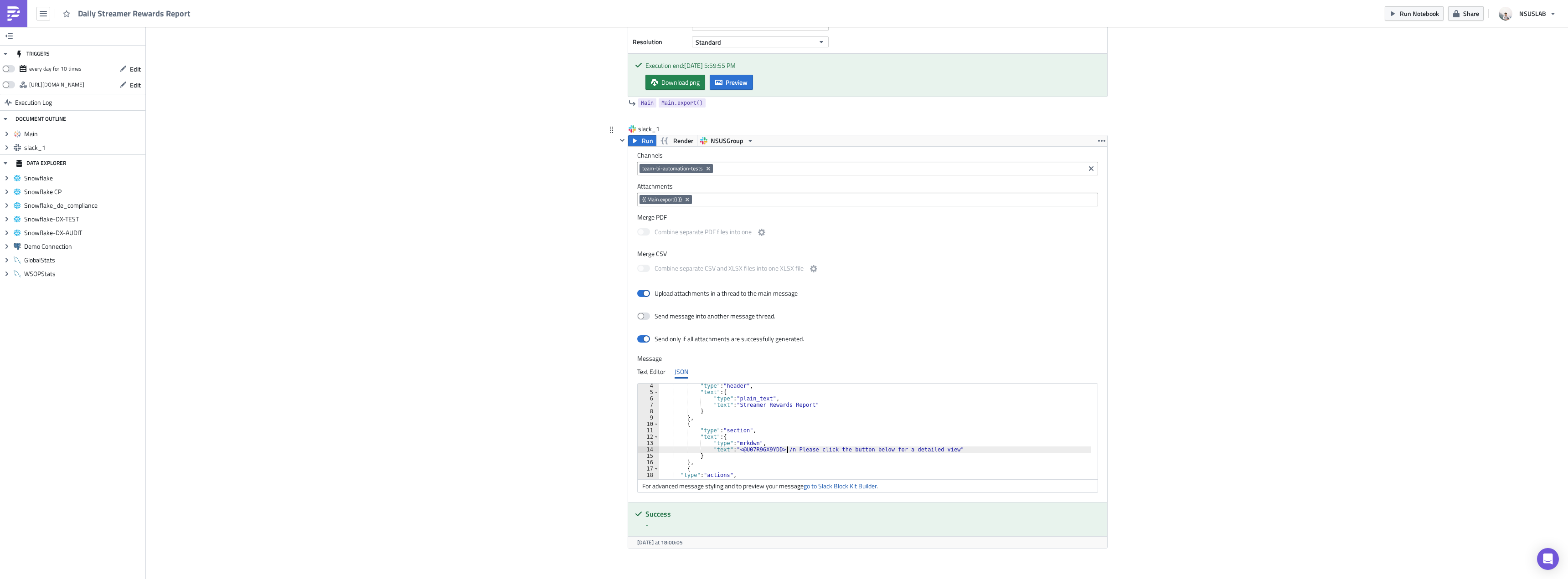
click at [783, 449] on div ""type" : "header" , "text" : { "type" : "plain_text" , "text" : "Streamer Rewar…" at bounding box center [875, 437] width 432 height 109
click at [828, 488] on link "go to Slack Block Kit Builder" at bounding box center [840, 486] width 73 height 10
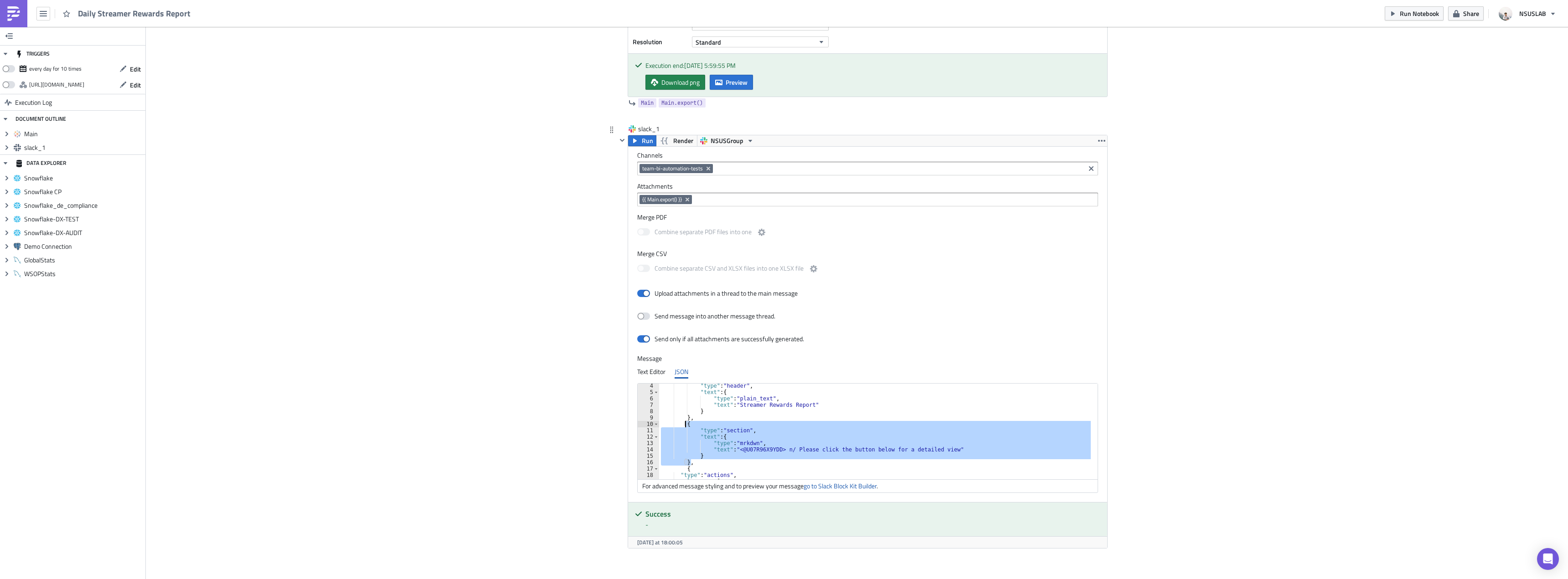
drag, startPoint x: 692, startPoint y: 463, endPoint x: 680, endPoint y: 425, distance: 39.8
click at [680, 425] on div ""type" : "header" , "text" : { "type" : "plain_text" , "text" : "Streamer Rewar…" at bounding box center [875, 437] width 432 height 109
click at [734, 450] on div ""type" : "header" , "text" : { "type" : "plain_text" , "text" : "Streamer Rewar…" at bounding box center [874, 431] width 431 height 96
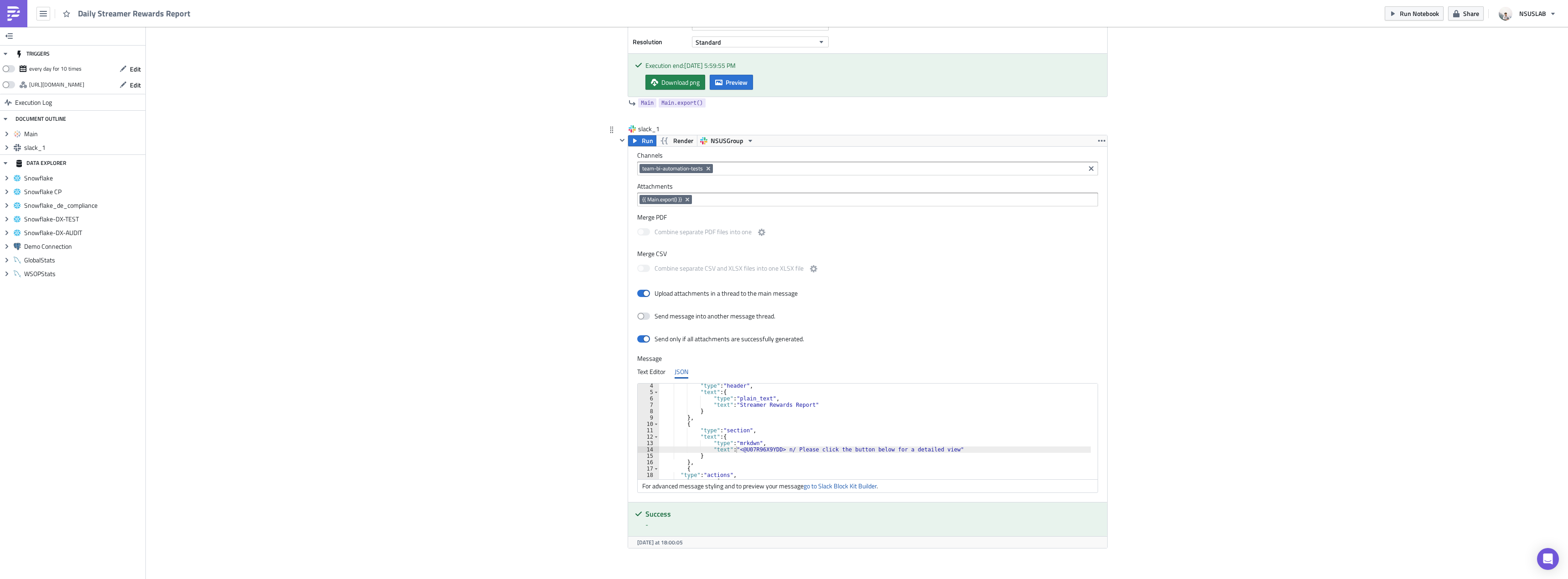
click at [784, 452] on div ""type" : "header" , "text" : { "type" : "plain_text" , "text" : "Streamer Rewar…" at bounding box center [875, 437] width 432 height 109
type textarea ""text": "<@U07R96X9YDD> \n Please click the button below for a detailed view""
click at [846, 486] on link "go to Slack Block Kit Builder" at bounding box center [840, 486] width 73 height 10
click at [1161, 375] on div "Add Image Execution Log Daily Streamer Rewards Report Main Run Tableau - BI Aut…" at bounding box center [856, 242] width 1422 height 768
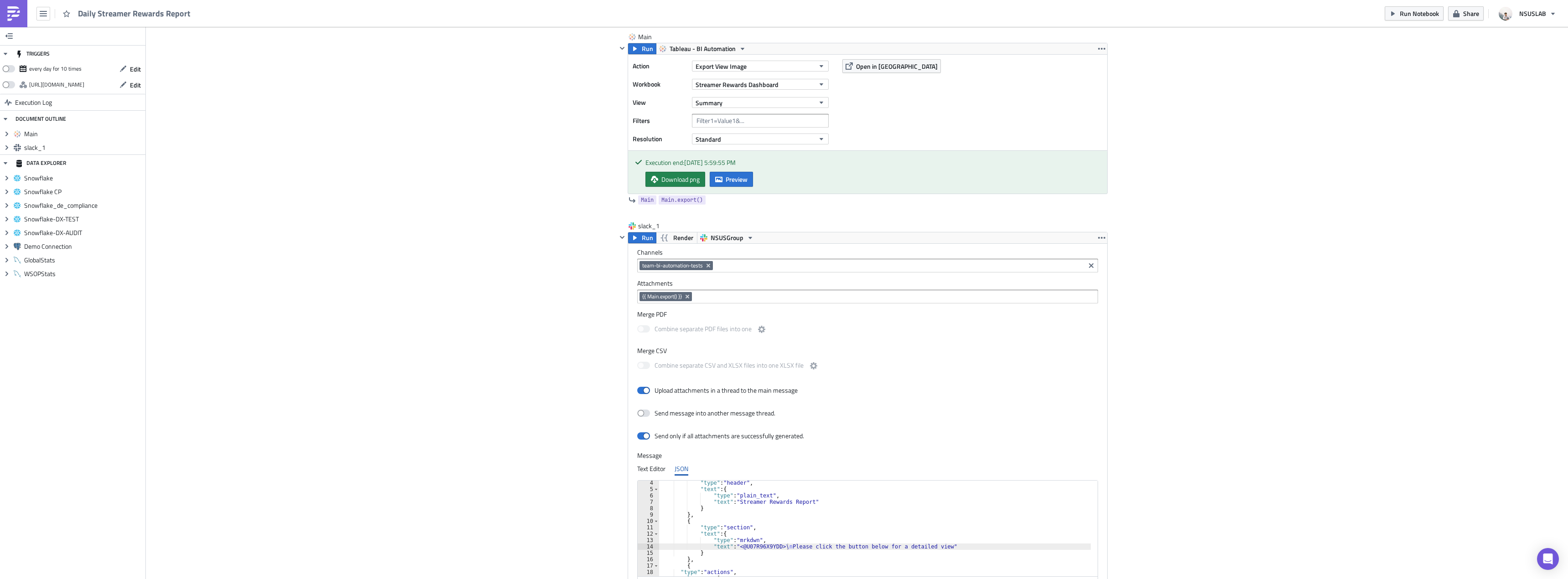
scroll to position [0, 0]
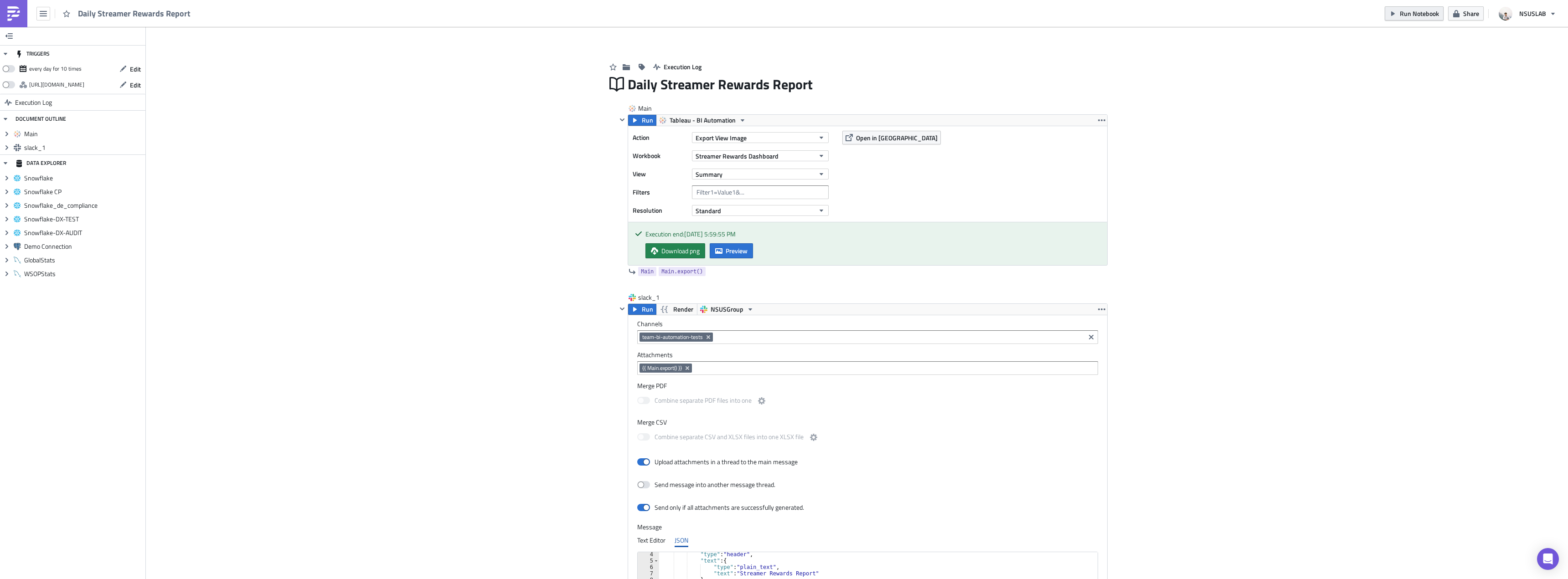
click at [1392, 10] on icon "button" at bounding box center [1393, 13] width 7 height 7
click at [552, 151] on div "Add Image Execution Log Daily Streamer Rewards Report Main Run Tableau - BI Aut…" at bounding box center [856, 410] width 1422 height 768
click at [506, 142] on div "Add Image Execution Log Daily Streamer Rewards Report Main Run Tableau - BI Aut…" at bounding box center [856, 410] width 1422 height 768
click at [502, 165] on div "Add Image Execution Log Daily Streamer Rewards Report Main Run Tableau - BI Aut…" at bounding box center [856, 410] width 1422 height 768
click at [499, 155] on div "Add Image Execution Log Daily Streamer Rewards Report Main Run Tableau - BI Aut…" at bounding box center [856, 410] width 1422 height 768
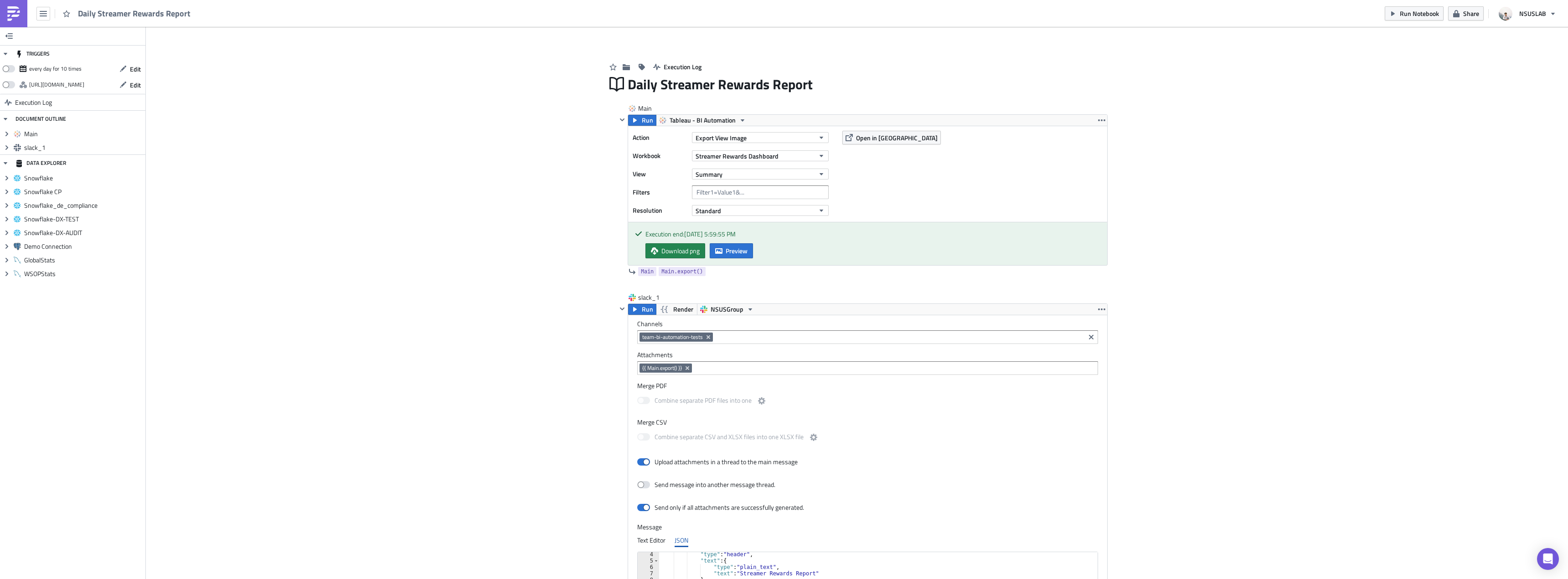
drag, startPoint x: 497, startPoint y: 163, endPoint x: 484, endPoint y: 53, distance: 110.8
click at [497, 153] on div "Add Image Execution Log Daily Streamer Rewards Report Main Run Tableau - BI Aut…" at bounding box center [856, 410] width 1422 height 768
drag, startPoint x: 285, startPoint y: 164, endPoint x: 275, endPoint y: 164, distance: 10.0
click at [284, 164] on div "Add Image Execution Log Daily Streamer Rewards Report Main Run Tableau - BI Aut…" at bounding box center [856, 410] width 1422 height 768
click at [275, 164] on div "Add Image Execution Log Daily Streamer Rewards Report Main Run Tableau - BI Aut…" at bounding box center [856, 410] width 1422 height 768
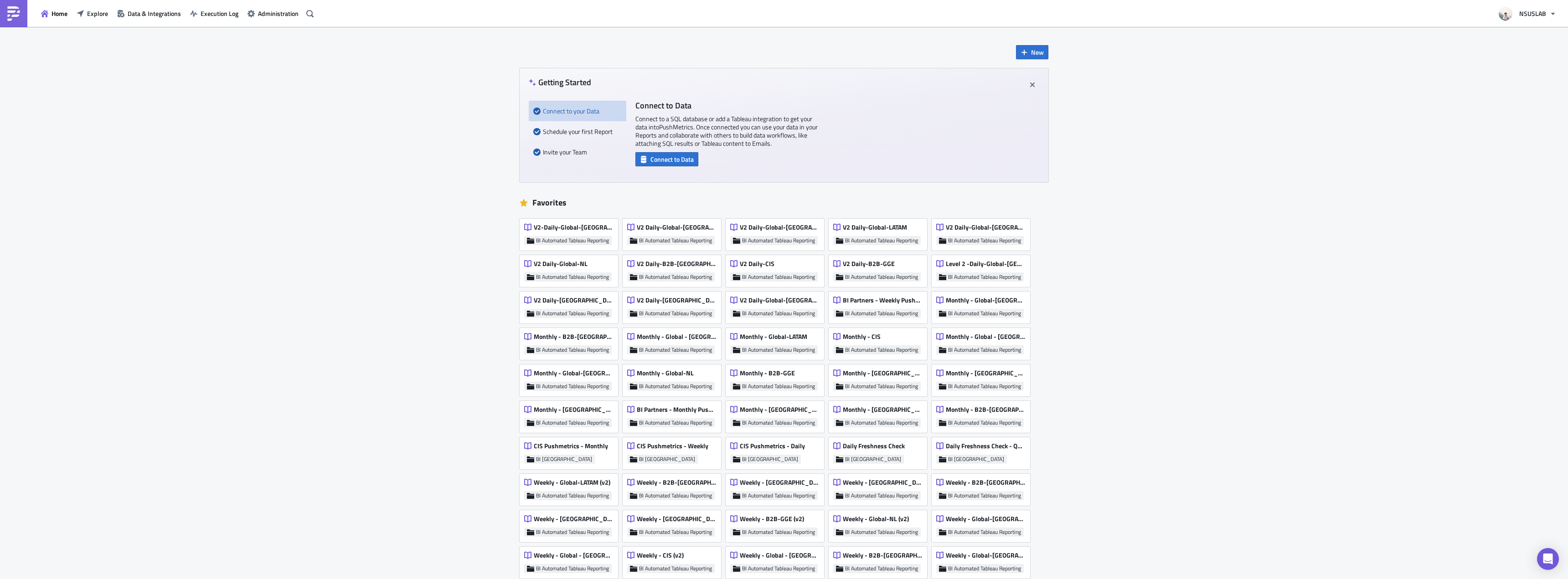
click at [111, 22] on div "Home Explore Data & Integrations Execution Log Administration" at bounding box center [158, 13] width 317 height 27
click at [102, 18] on button "Explore" at bounding box center [92, 13] width 41 height 14
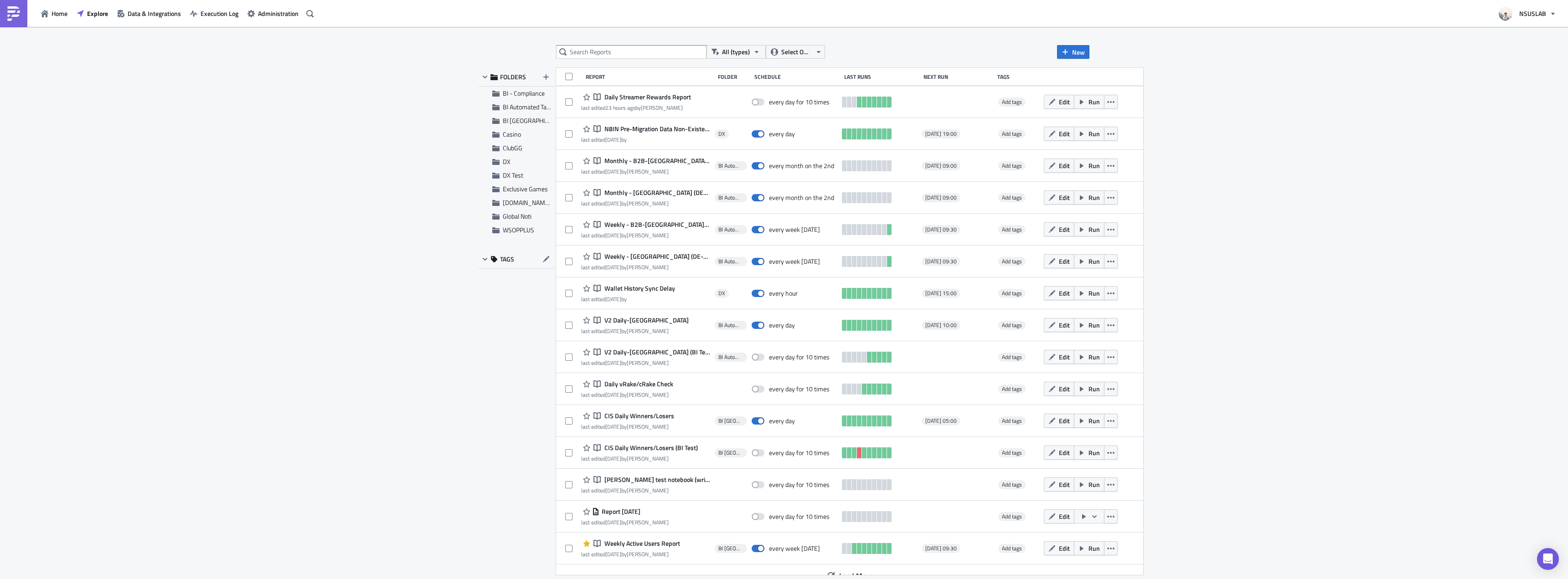
click at [381, 116] on div "All (types) Select Owner New FOLDERS BI - Compliance BI Automated Tableau Repor…" at bounding box center [784, 303] width 1568 height 553
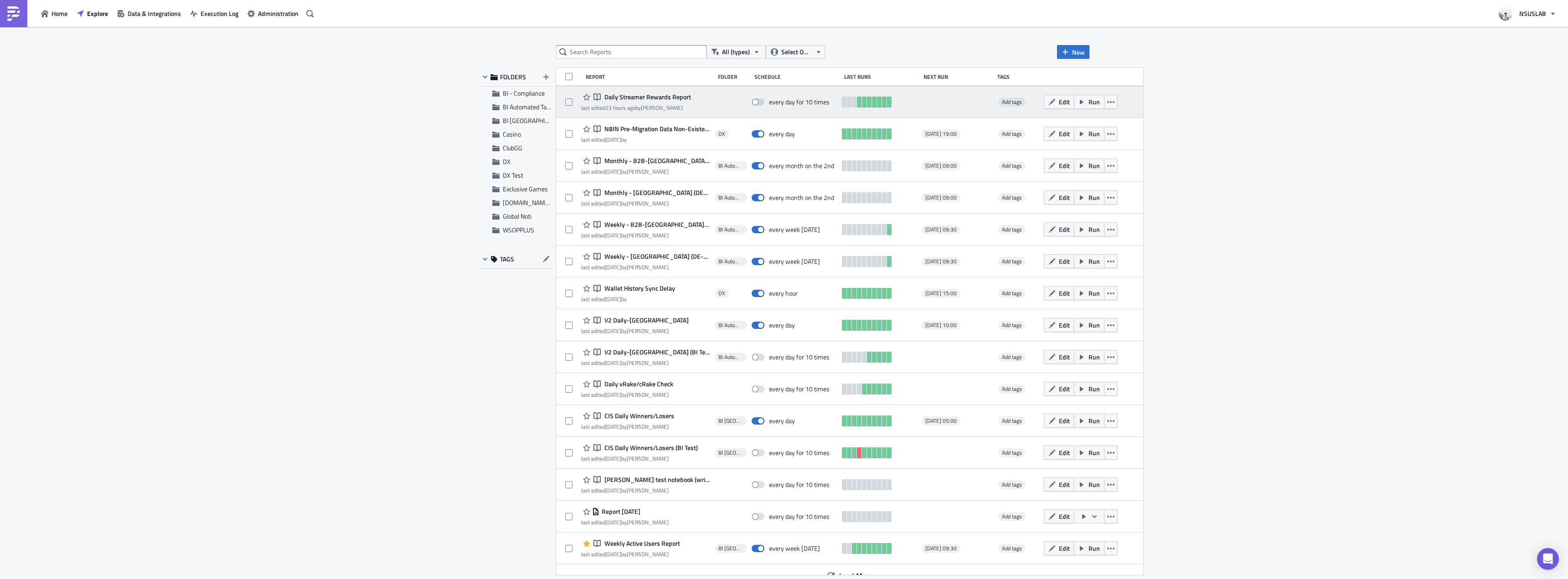
click at [705, 101] on div "Notebook Daily Streamer Rewards Report last edited 23 hours ago by [PERSON_NAME…" at bounding box center [849, 102] width 587 height 32
click at [1078, 103] on icon "button" at bounding box center [1081, 101] width 7 height 7
